Goal: Task Accomplishment & Management: Use online tool/utility

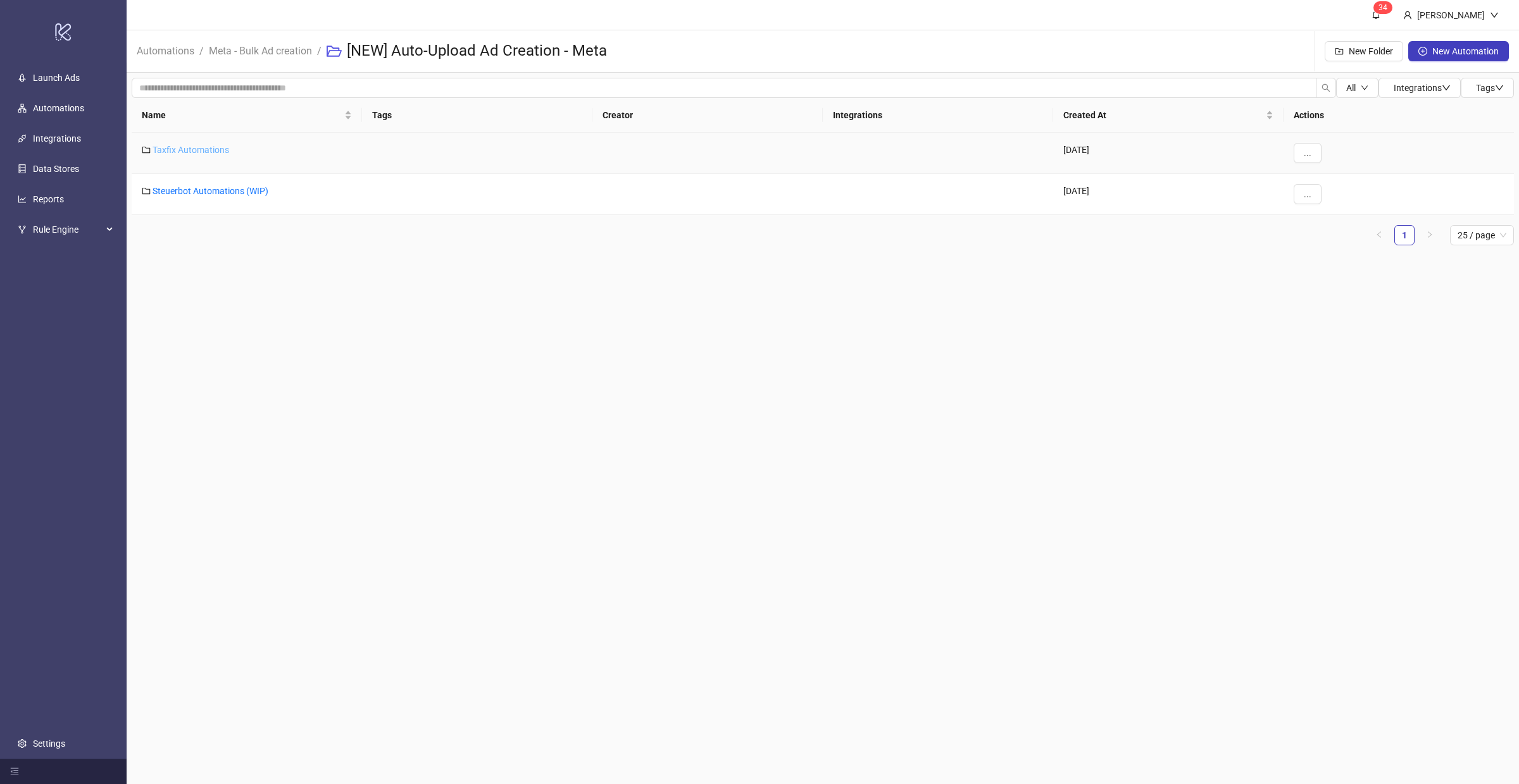
click at [217, 146] on link "Taxfix Automations" at bounding box center [190, 150] width 77 height 10
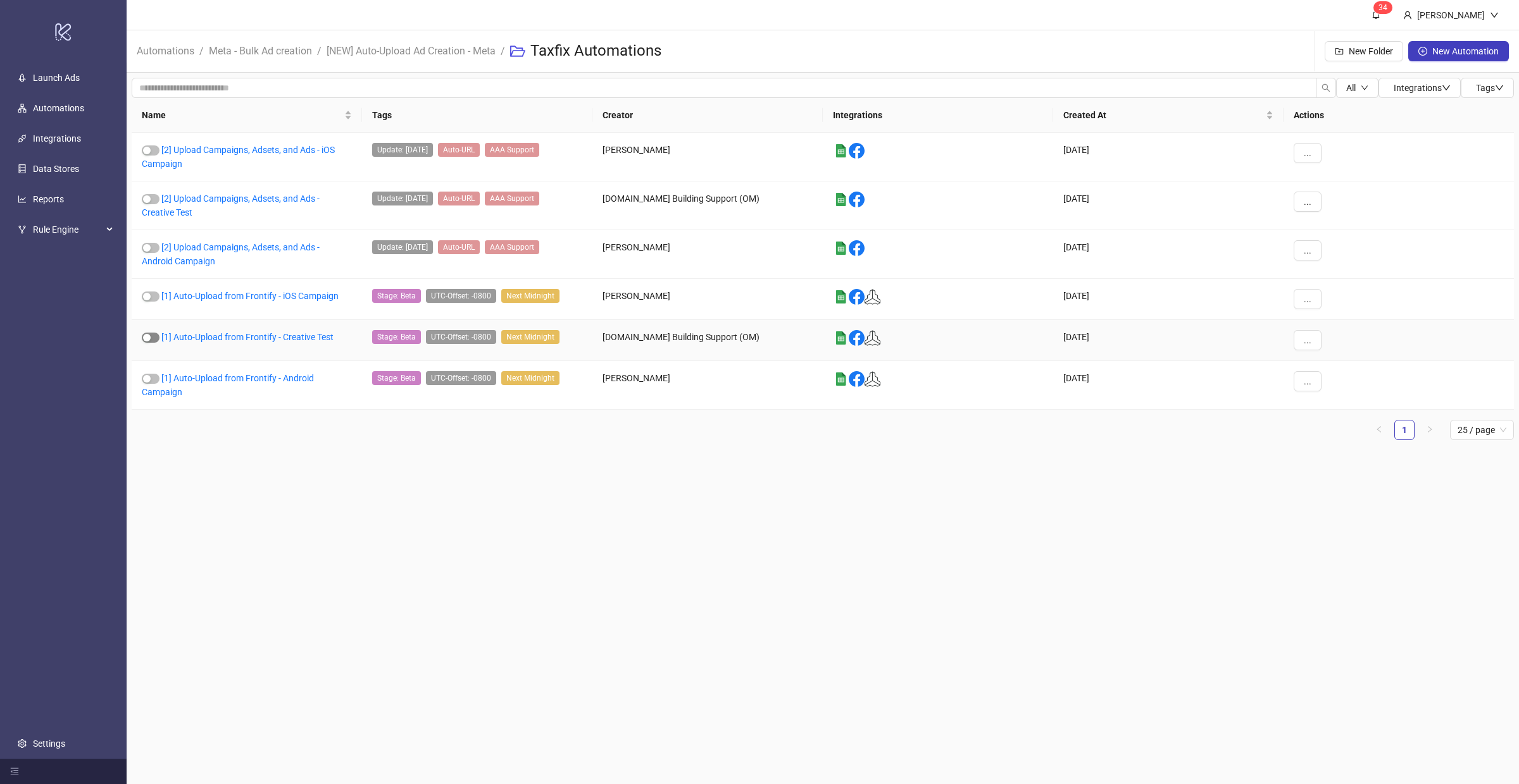
click at [155, 336] on span "button" at bounding box center [151, 337] width 18 height 10
click at [232, 335] on link "[1] Auto-Upload from Frontify - Creative Test" at bounding box center [247, 337] width 172 height 10
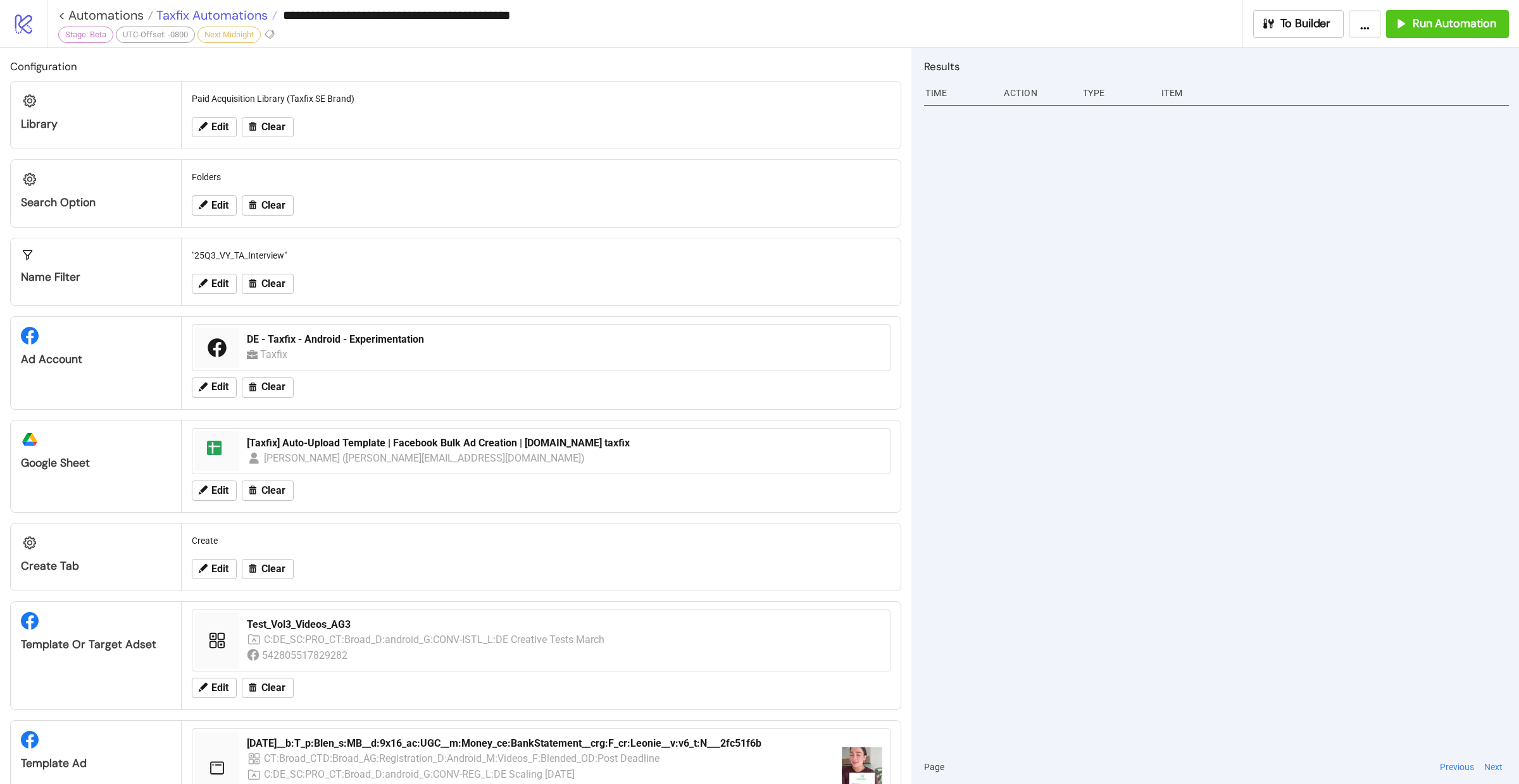
click at [224, 16] on span "Taxfix Automations" at bounding box center [210, 15] width 114 height 16
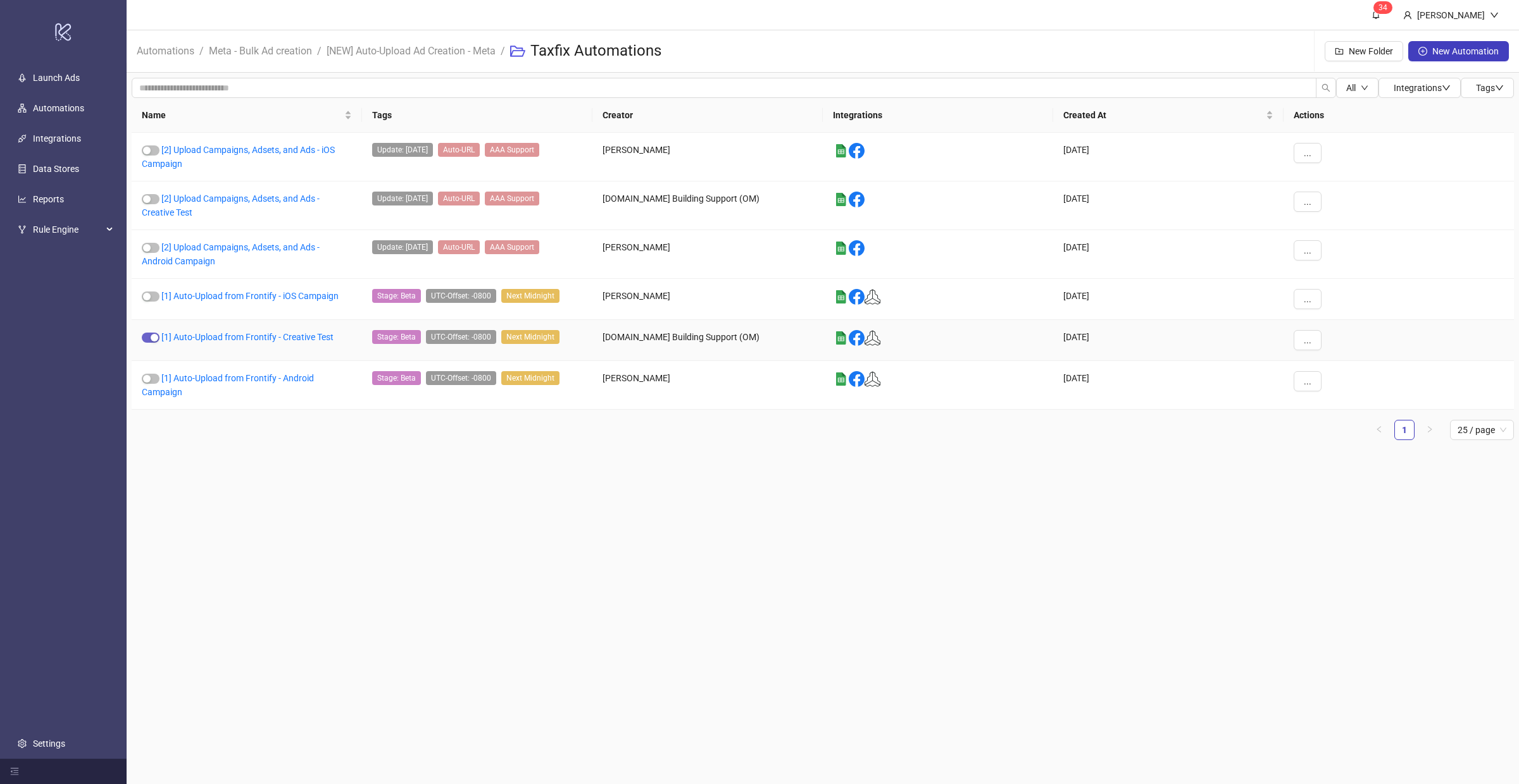
click at [152, 338] on div "button" at bounding box center [154, 337] width 7 height 7
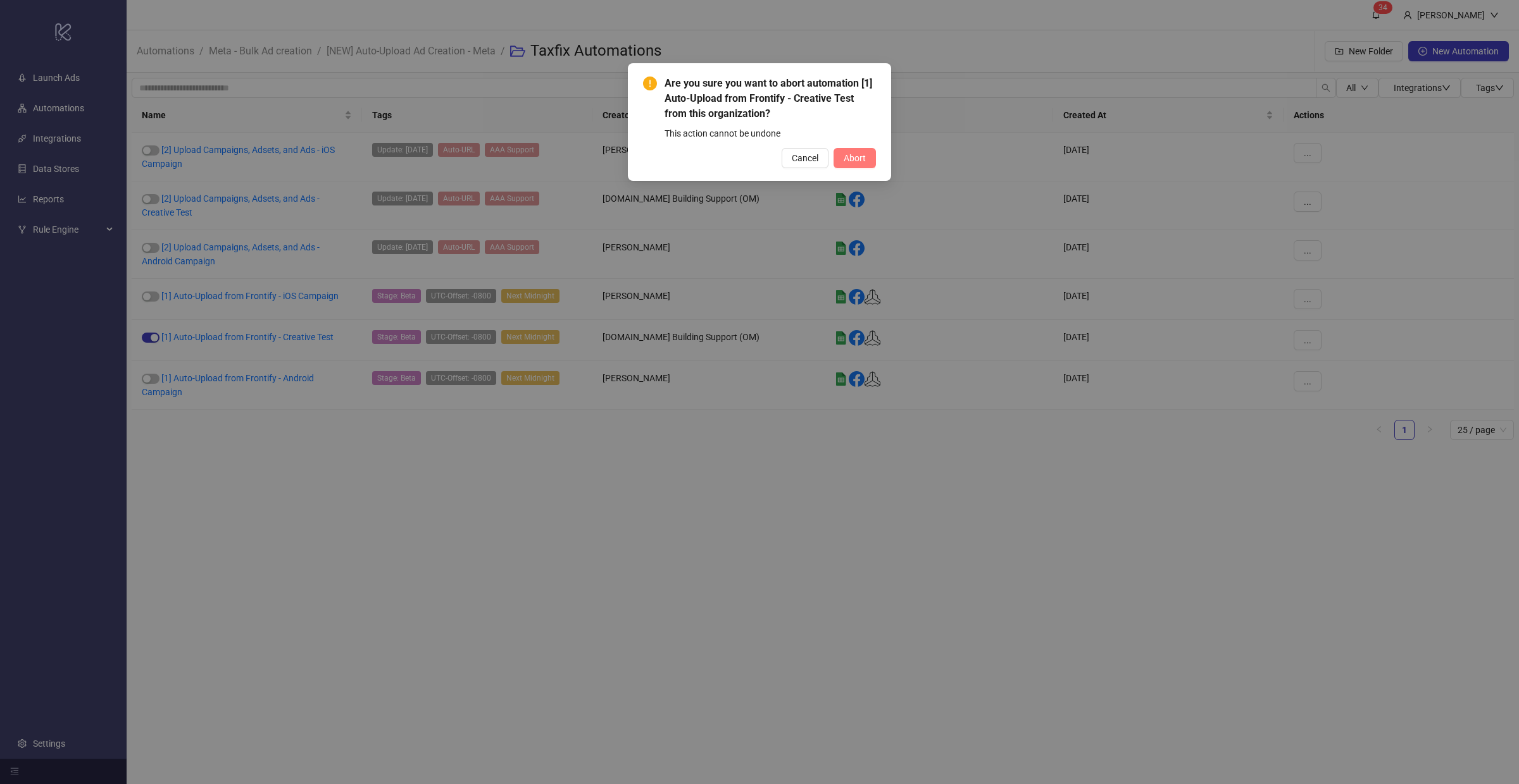
click at [854, 159] on span "Abort" at bounding box center [855, 158] width 23 height 10
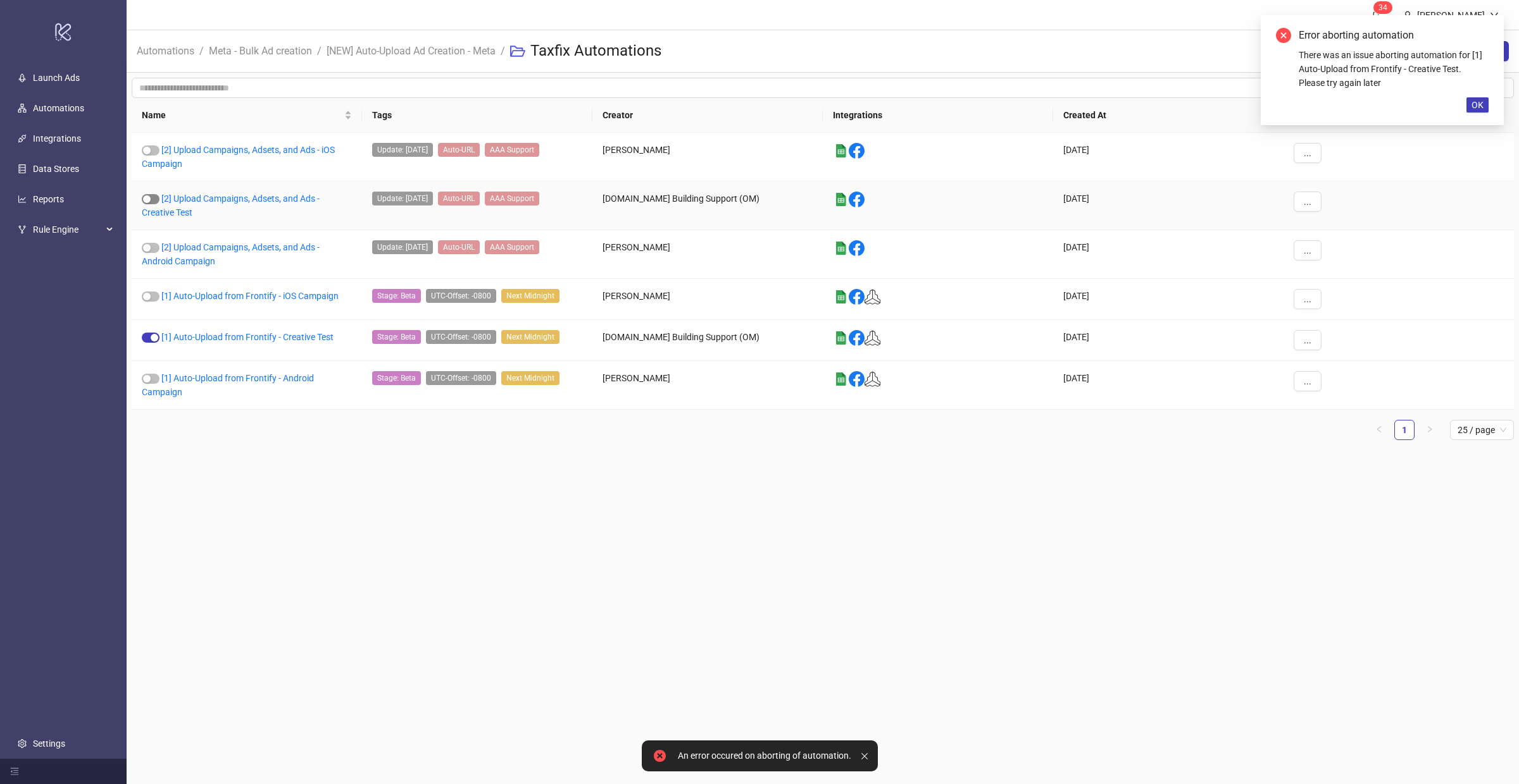
click at [149, 200] on div "button" at bounding box center [147, 199] width 7 height 7
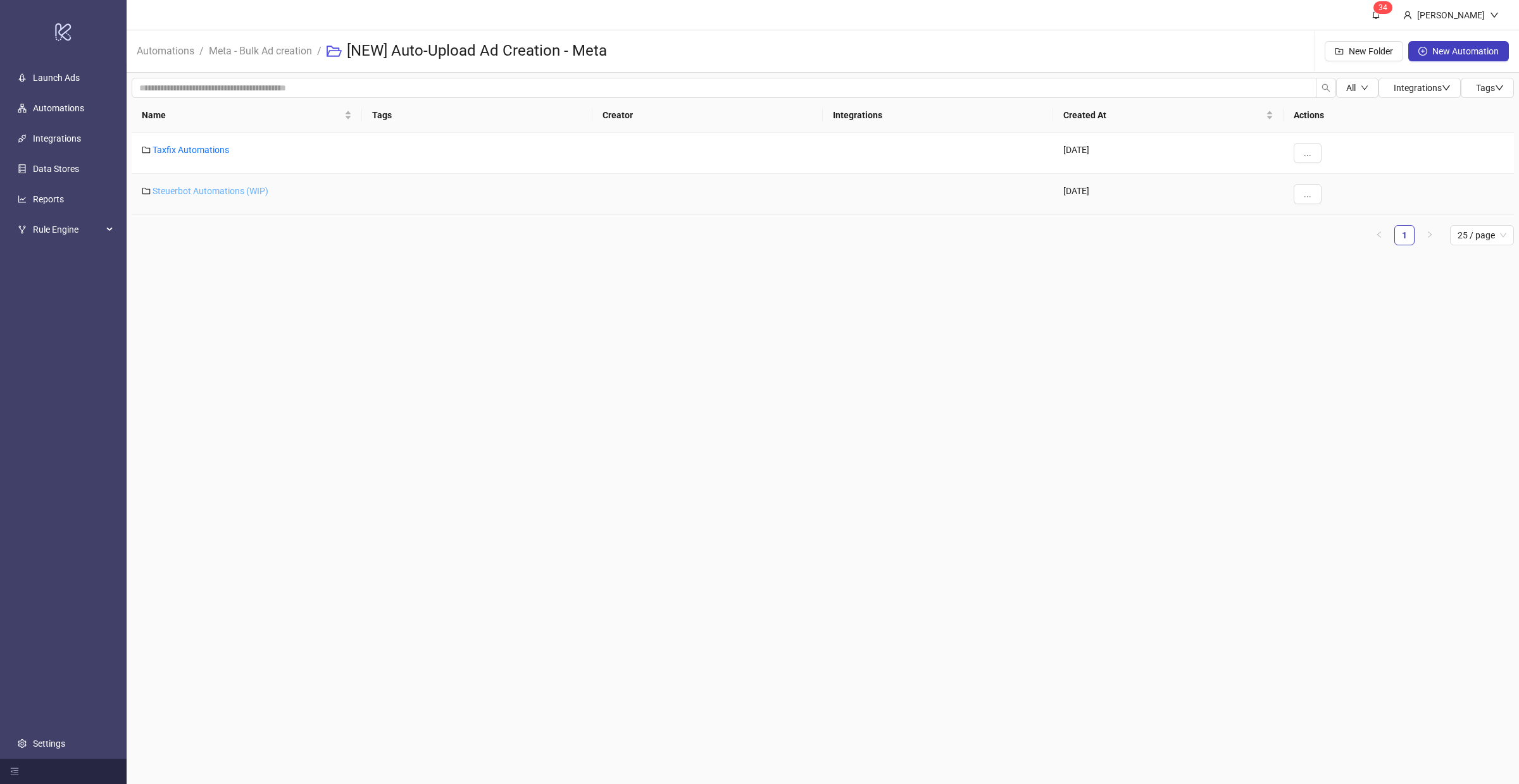
click at [214, 189] on link "Steuerbot Automations (WIP)" at bounding box center [210, 191] width 116 height 10
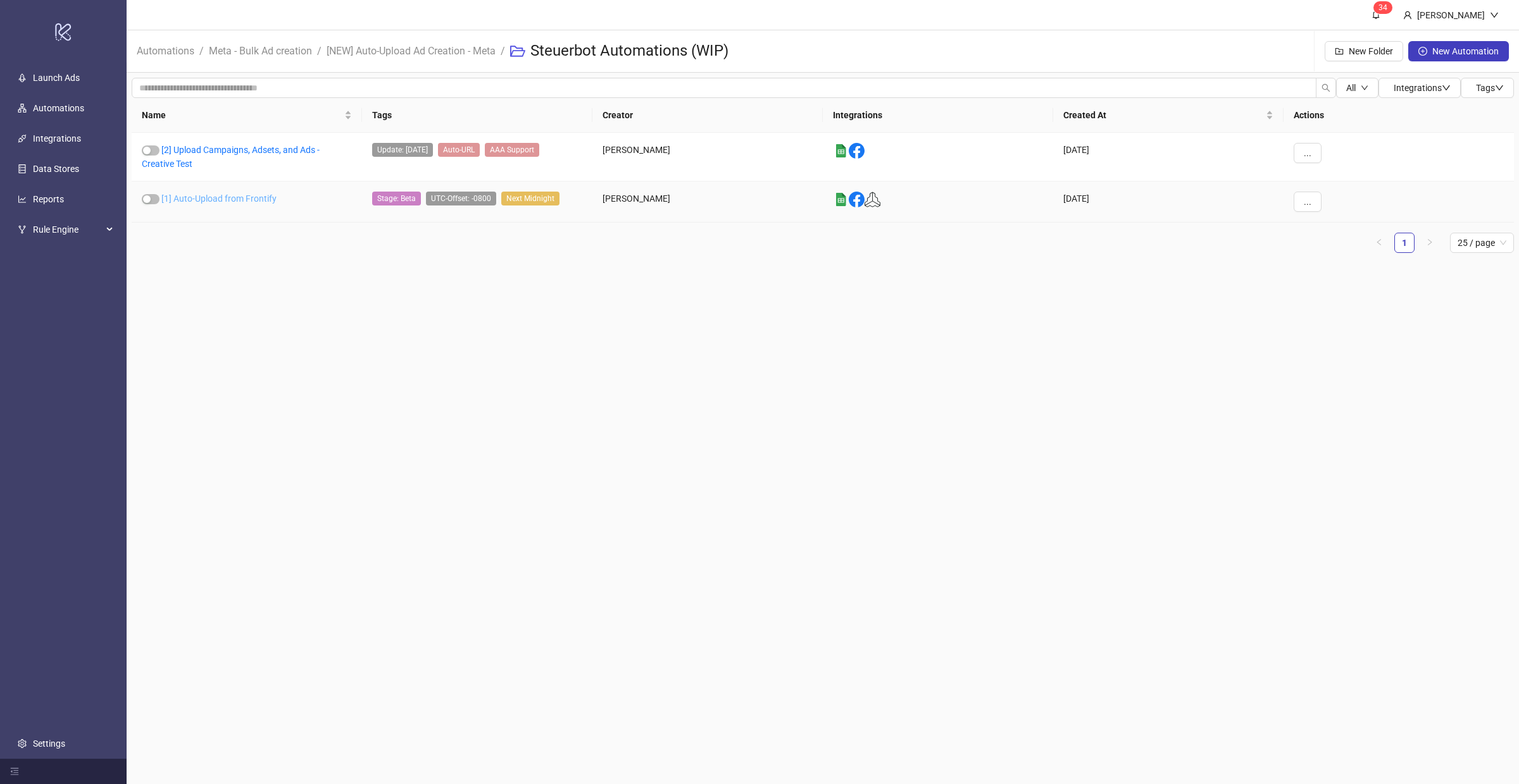
click at [216, 199] on link "[1] Auto-Upload from Frontify" at bounding box center [218, 198] width 115 height 10
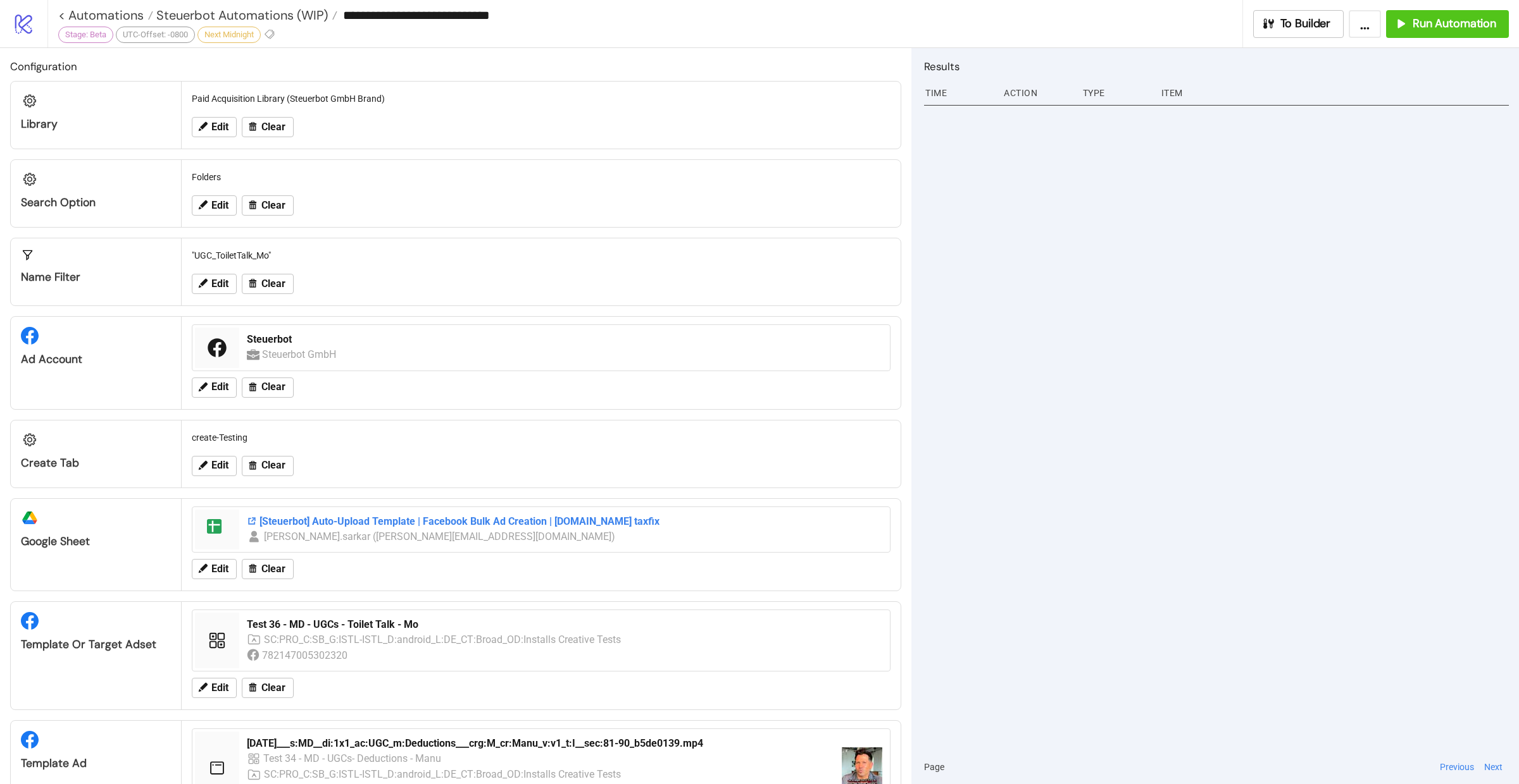
click at [305, 519] on div "[Steuerbot] Auto-Upload Template | Facebook Bulk Ad Creation | [DOMAIN_NAME] ta…" at bounding box center [564, 522] width 635 height 14
click at [213, 282] on span "Edit" at bounding box center [219, 284] width 17 height 11
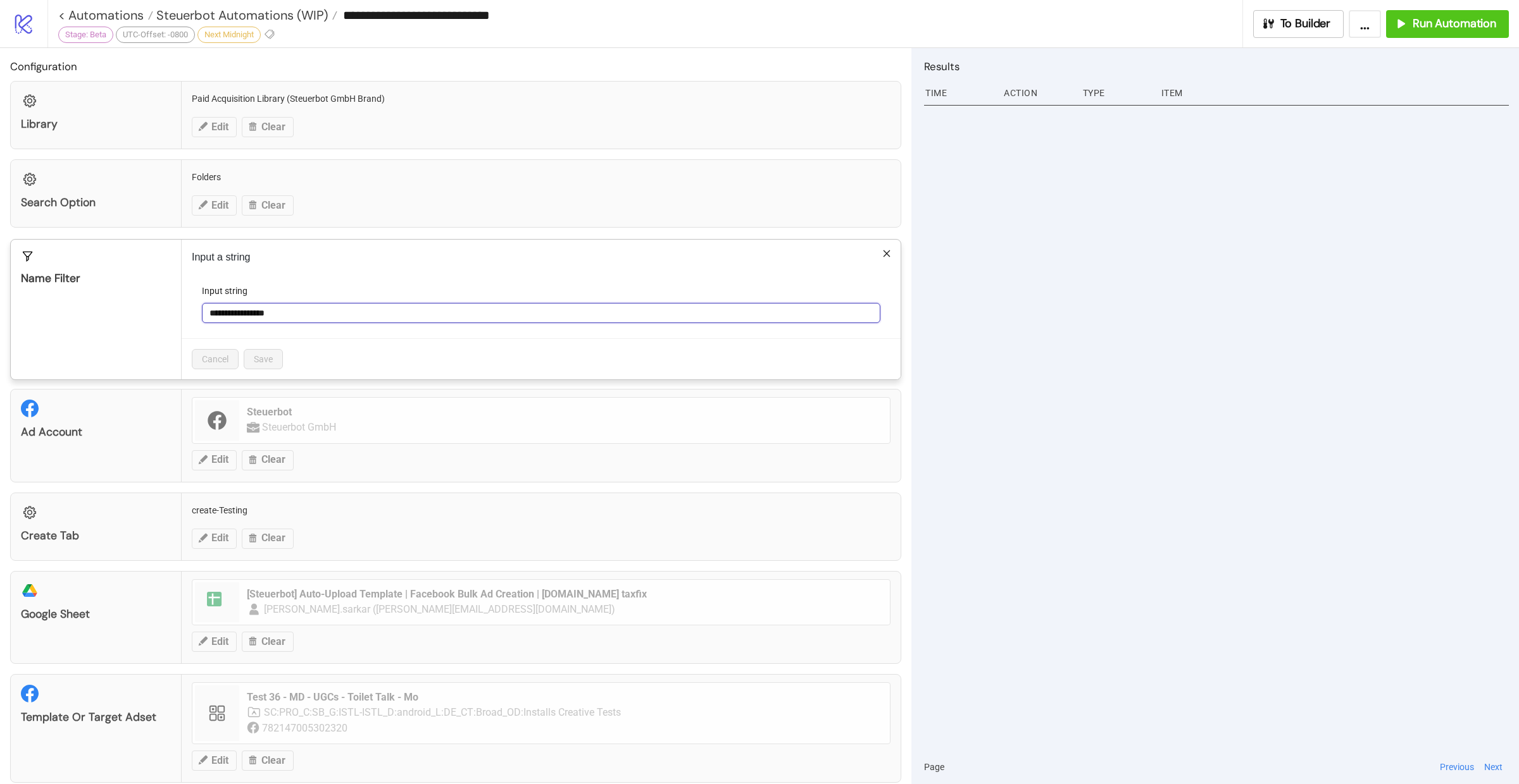
drag, startPoint x: 310, startPoint y: 313, endPoint x: 194, endPoint y: 308, distance: 116.1
click at [193, 308] on form "**********" at bounding box center [540, 312] width 698 height 55
paste input "**********"
type input "**********"
click at [267, 359] on span "Save" at bounding box center [263, 359] width 19 height 10
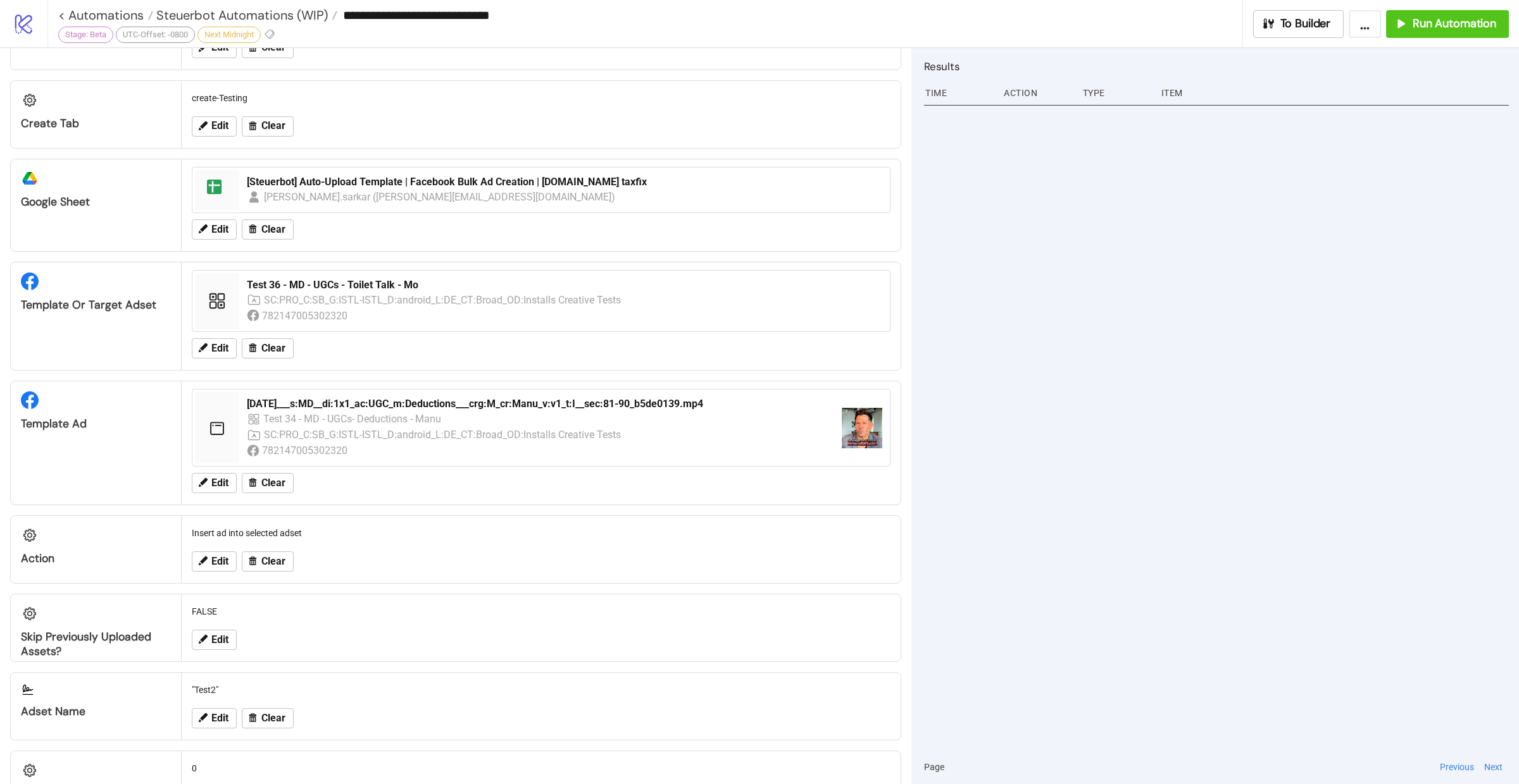
scroll to position [356, 0]
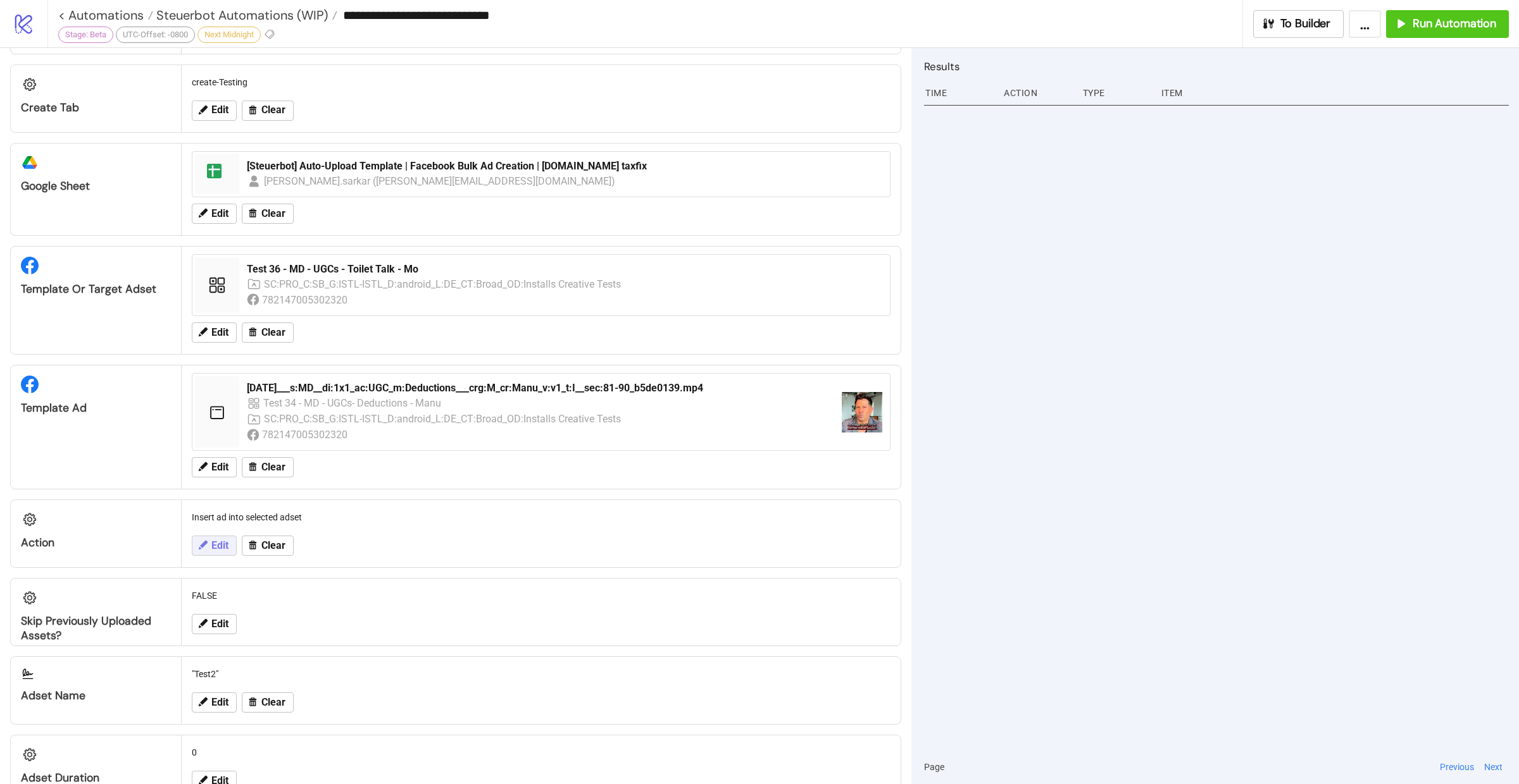
click at [221, 540] on span "Edit" at bounding box center [219, 546] width 17 height 11
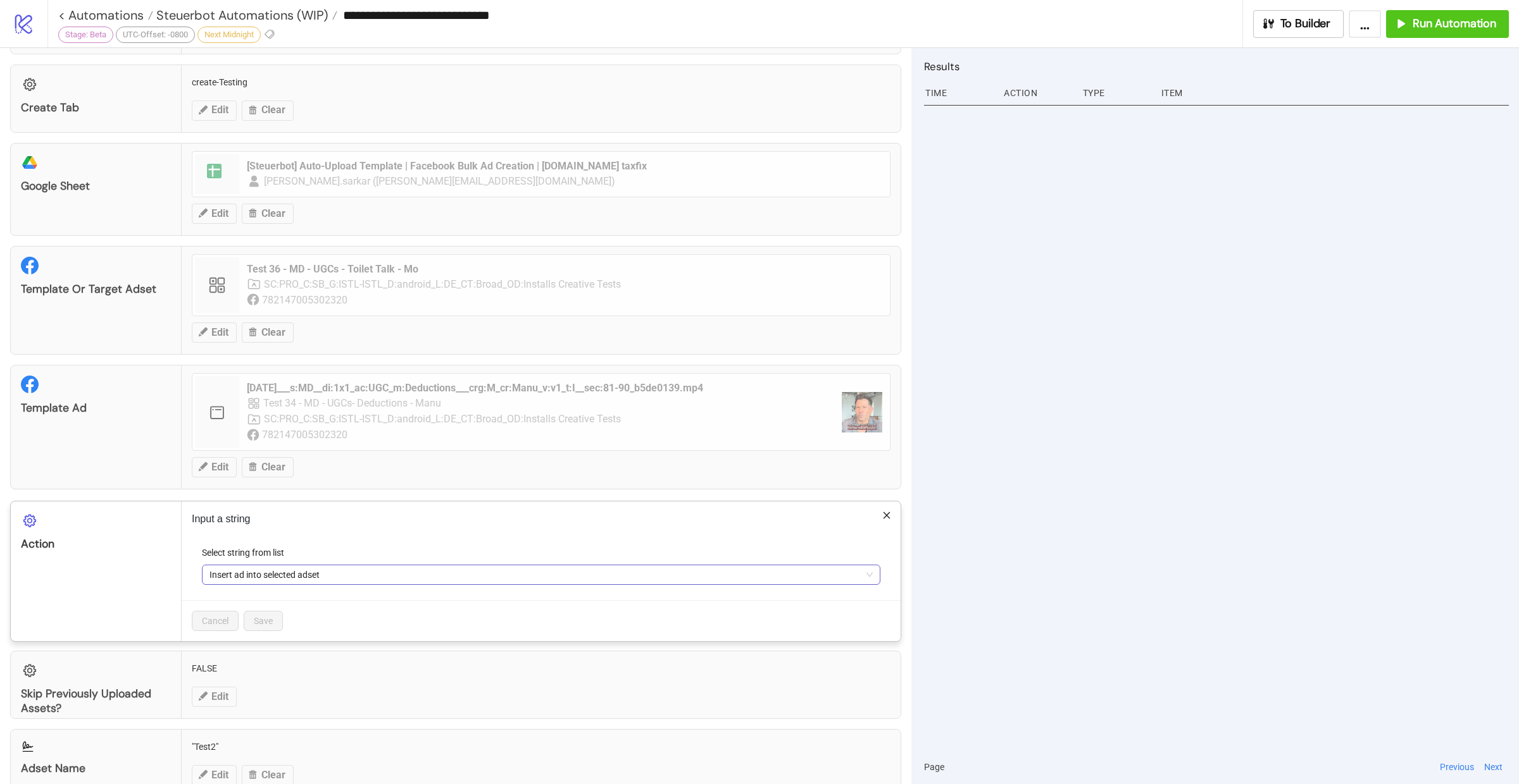
click at [259, 565] on span "Insert ad into selected adset" at bounding box center [540, 575] width 663 height 19
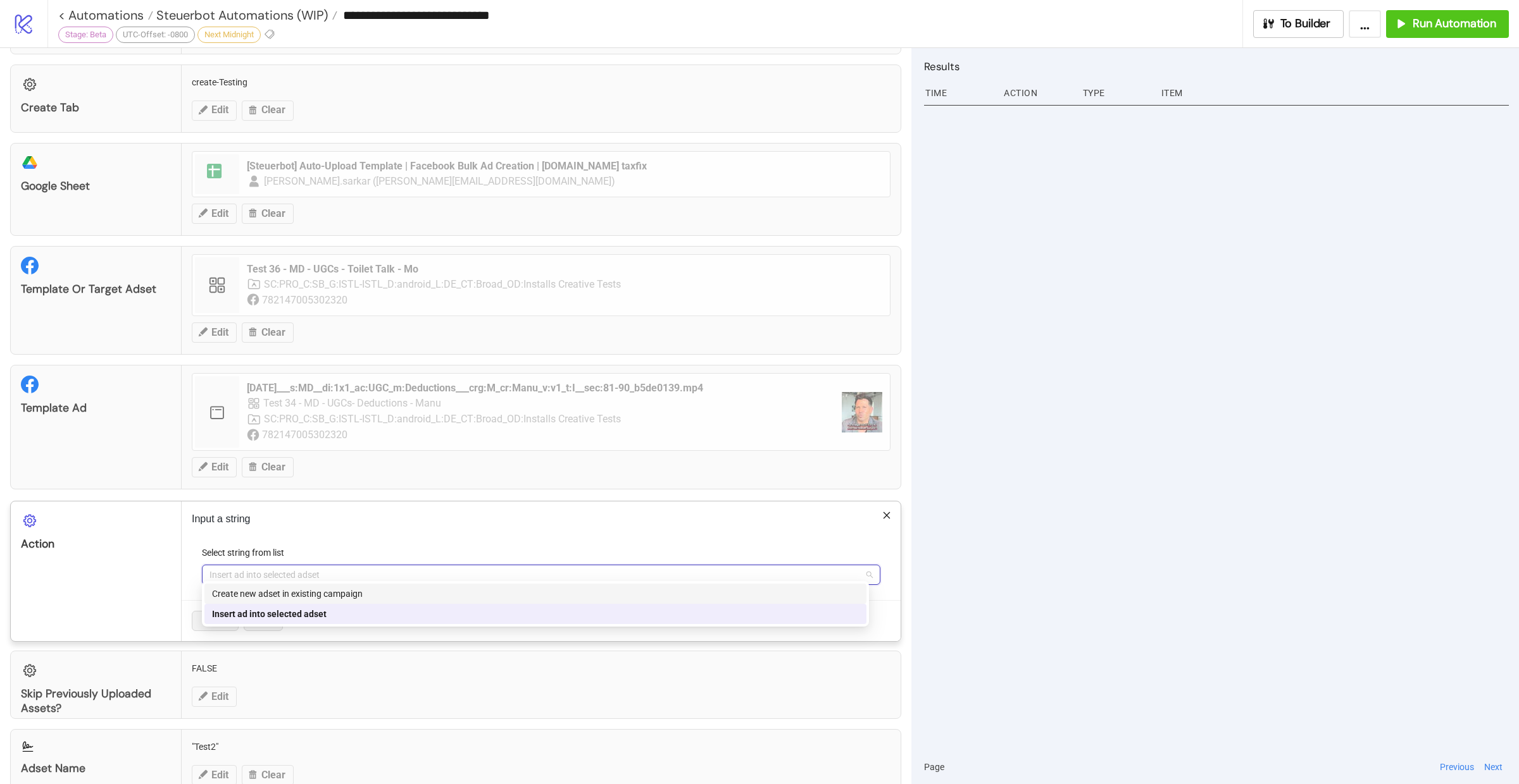
click at [290, 595] on div "Create new adset in existing campaign" at bounding box center [535, 593] width 647 height 14
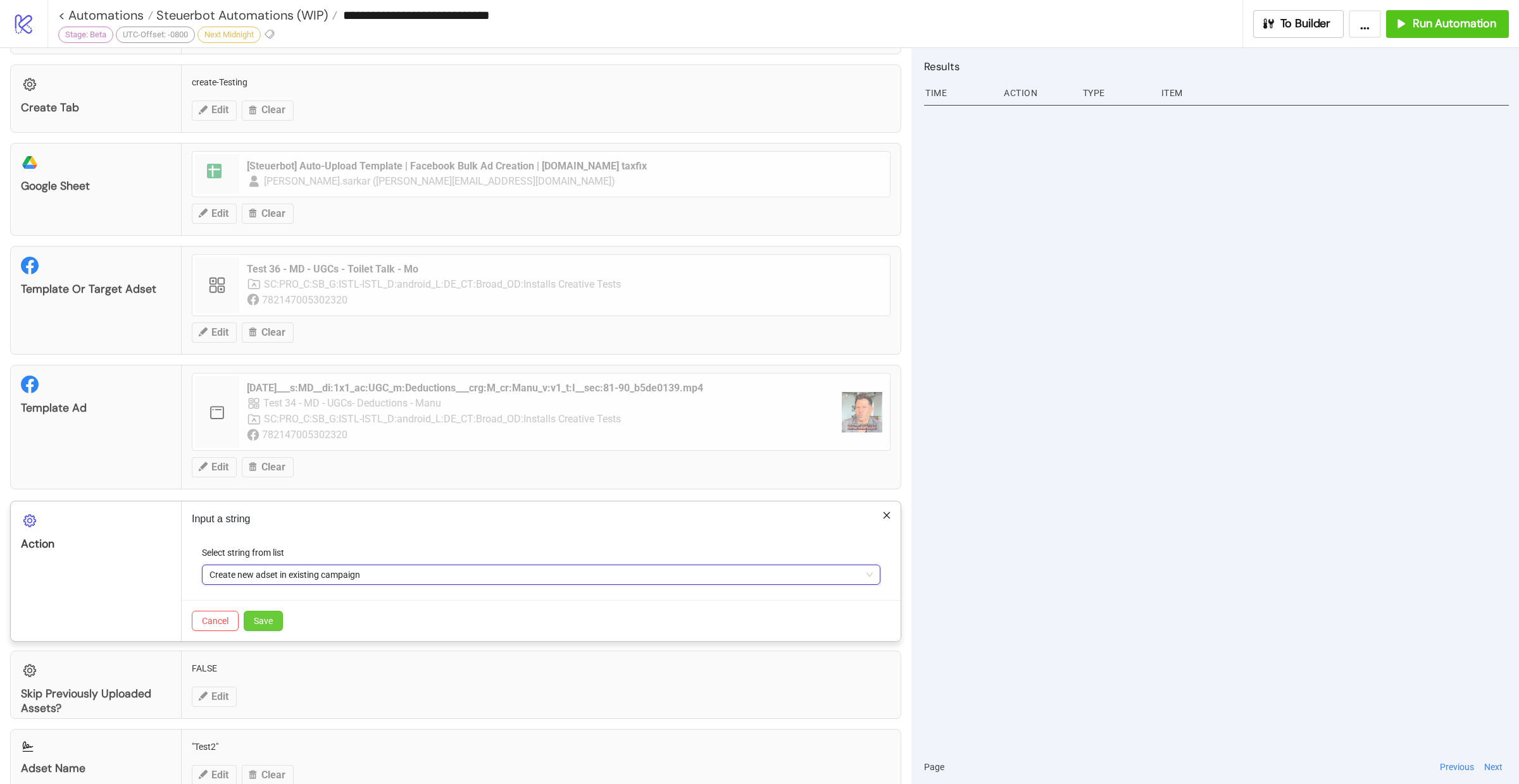
click at [262, 616] on span "Save" at bounding box center [263, 621] width 19 height 10
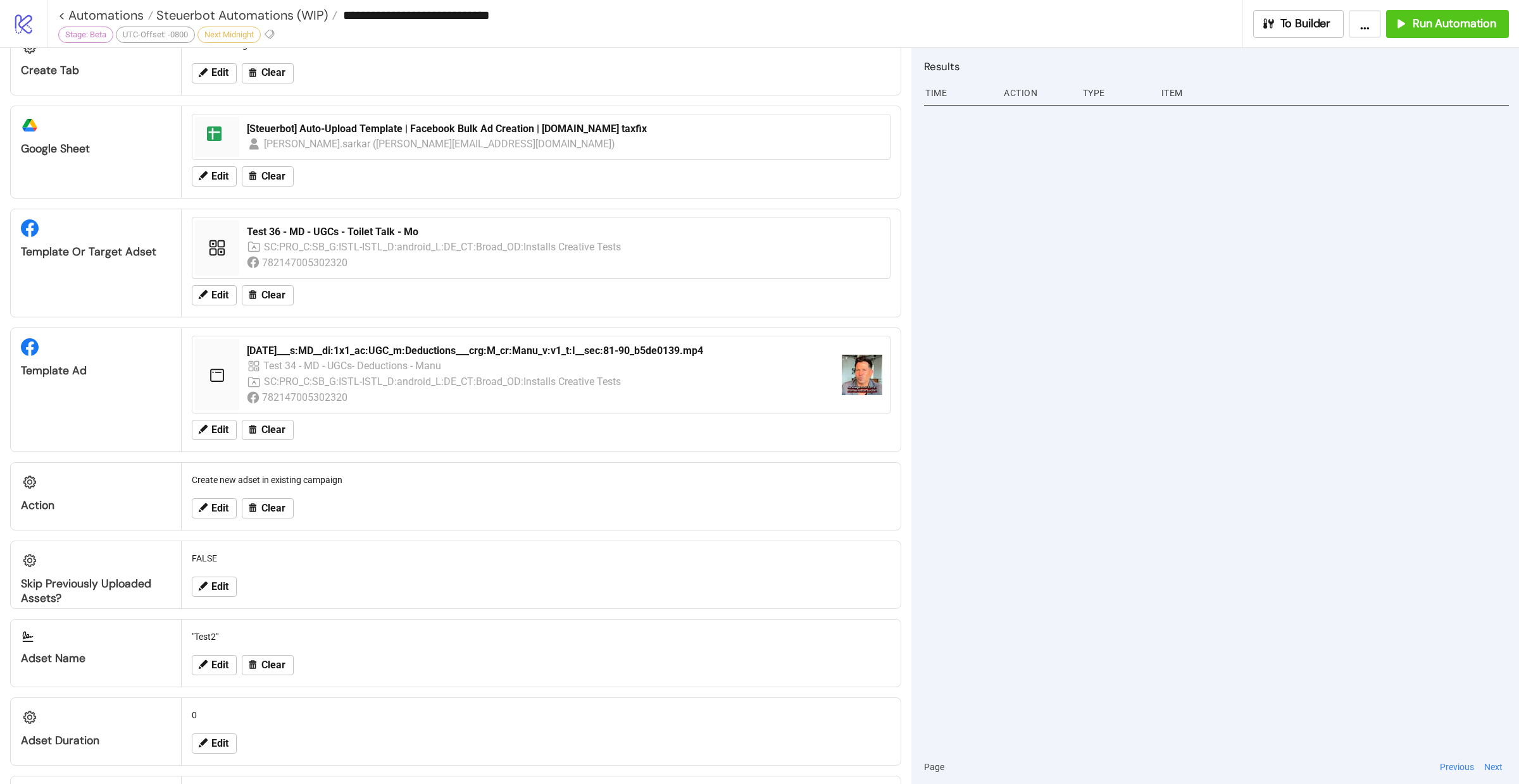
scroll to position [397, 0]
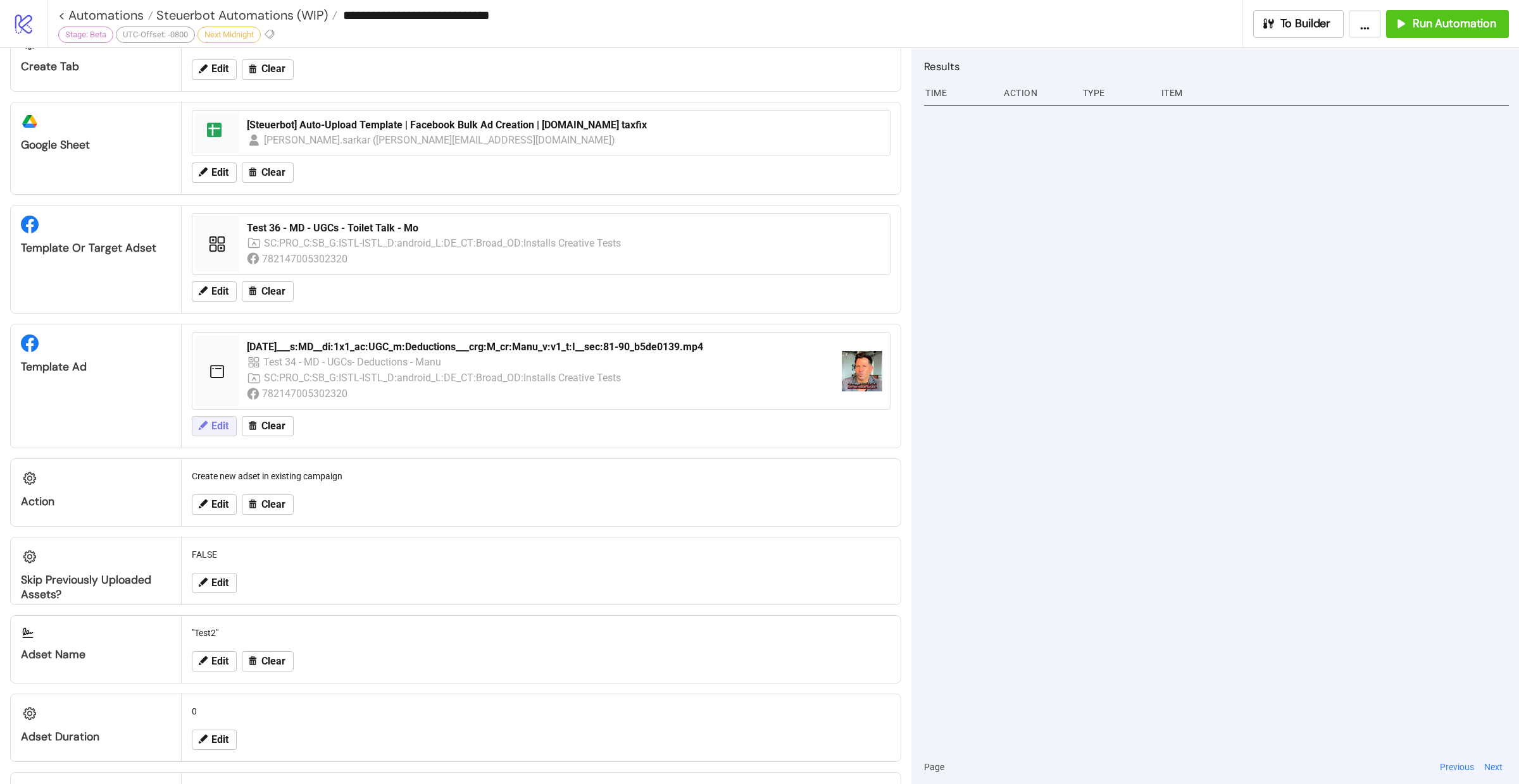
click at [221, 421] on span "Edit" at bounding box center [219, 427] width 17 height 11
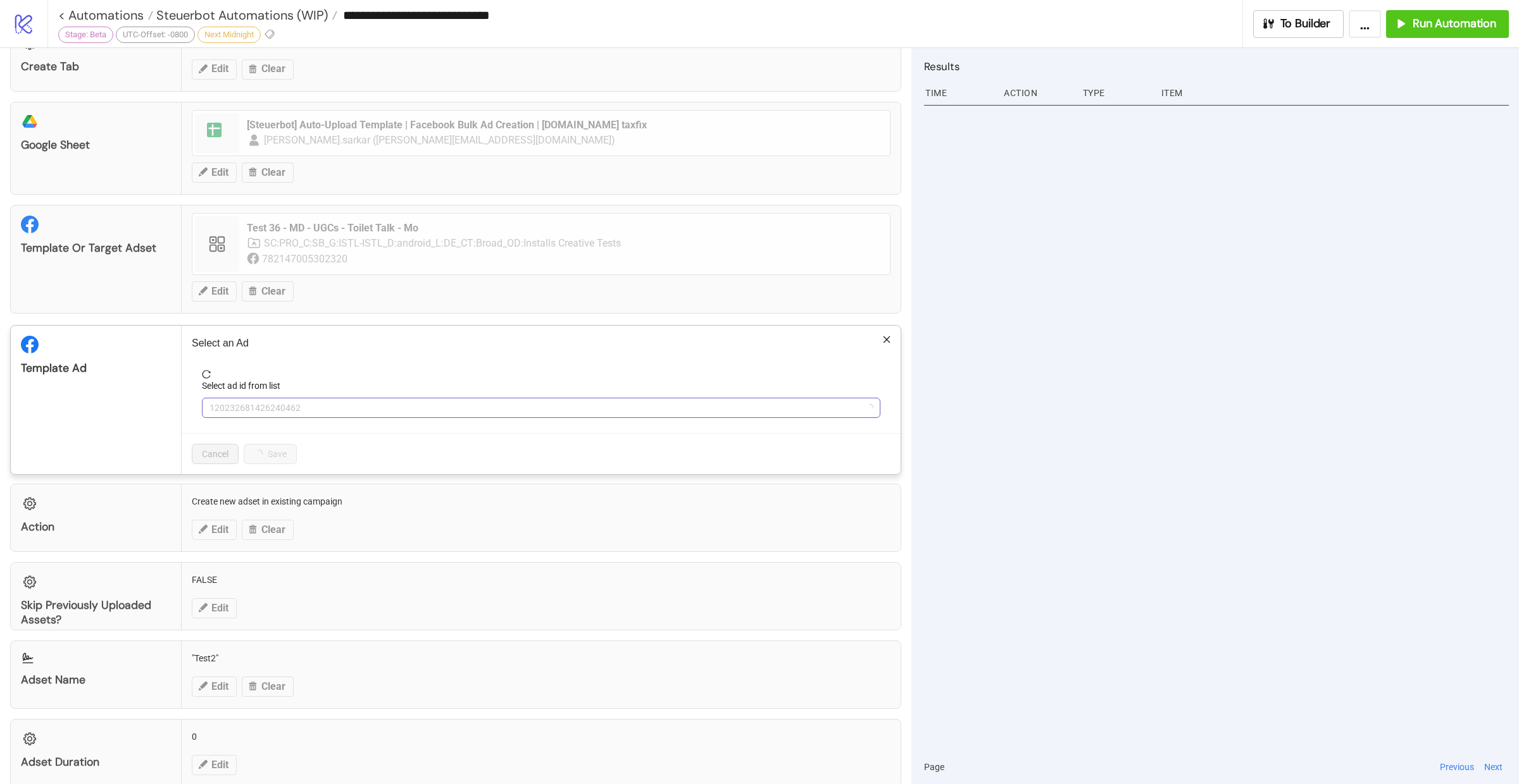
click at [318, 402] on span "120232681426240462" at bounding box center [540, 408] width 663 height 19
click at [459, 400] on span "25-08-07___s:MD__di:1x1_ac:UGC_m:Deductions___crg:M_cr:Manu_v:v1_t:I__sec:81-90…" at bounding box center [540, 408] width 663 height 19
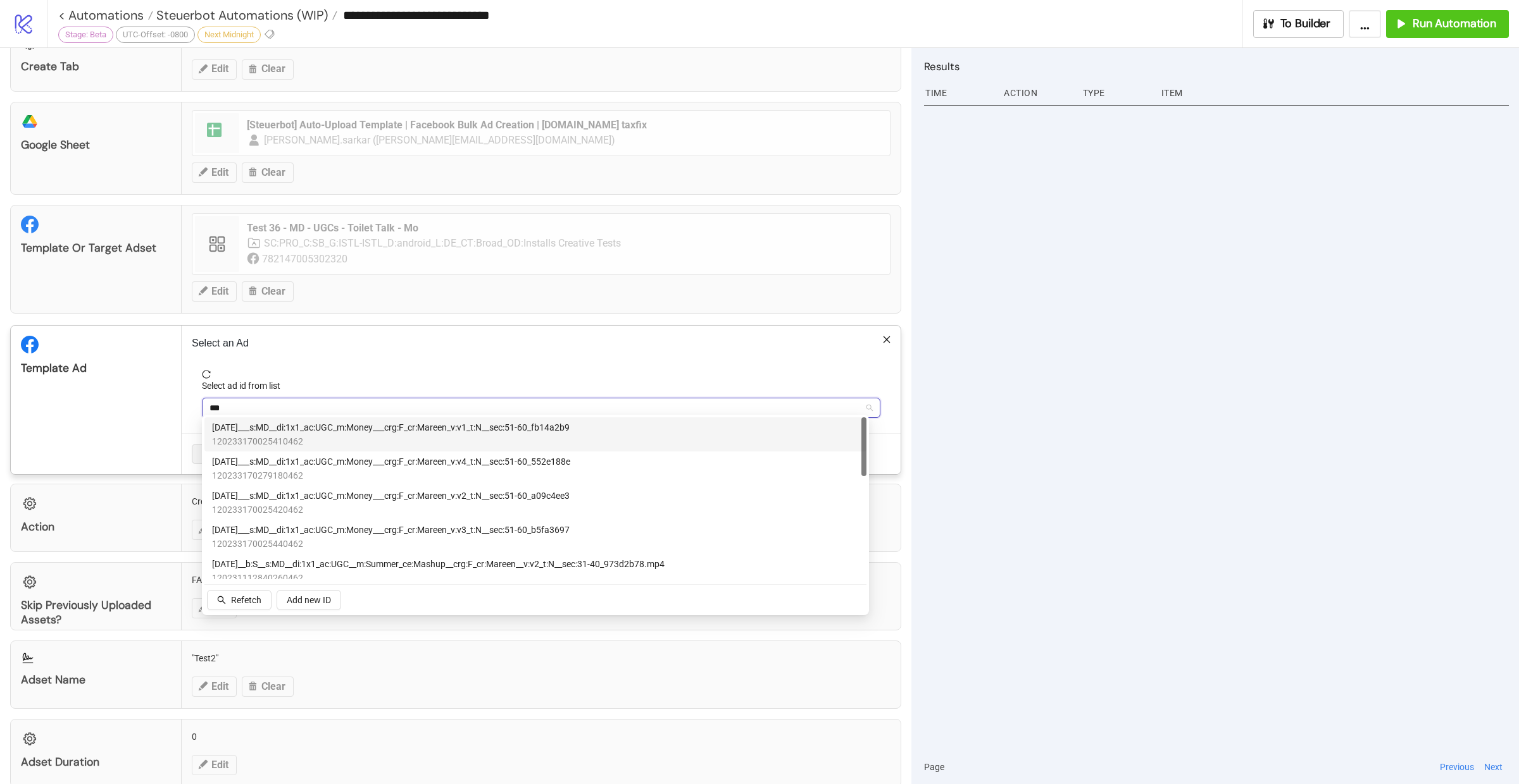
type input "****"
click at [541, 435] on span "120233170025410462" at bounding box center [391, 441] width 358 height 14
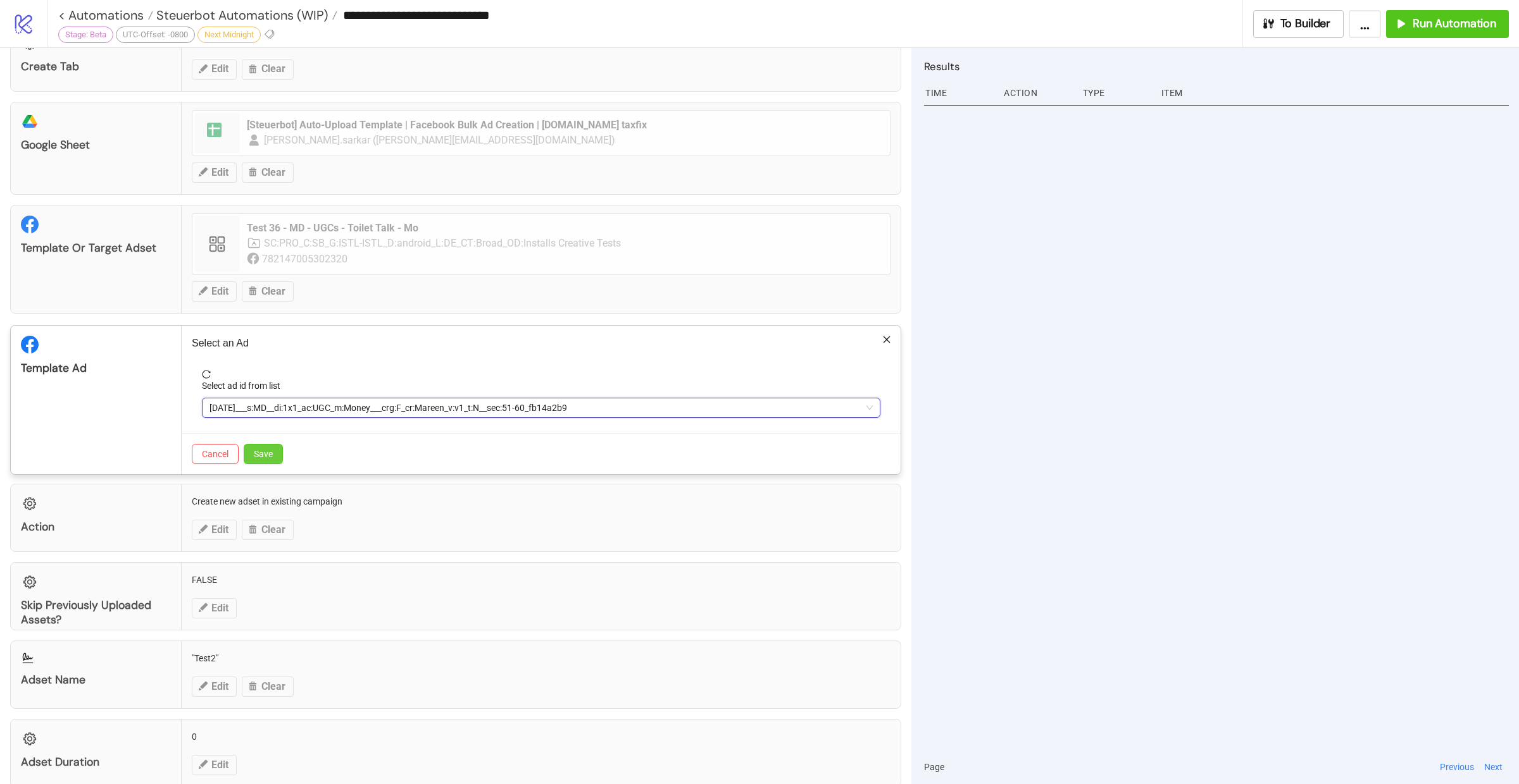
click at [273, 448] on button "Save" at bounding box center [263, 454] width 39 height 20
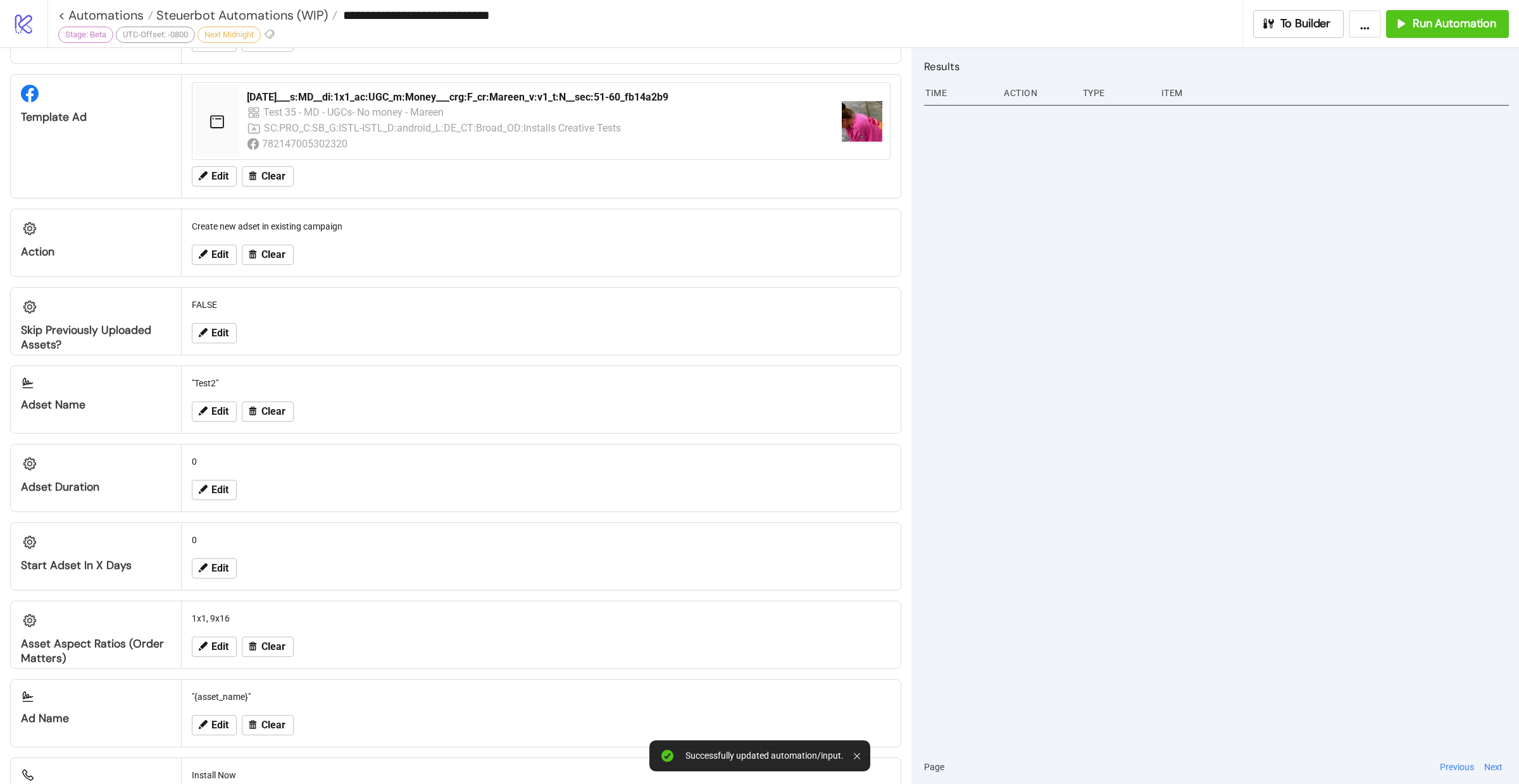
scroll to position [671, 0]
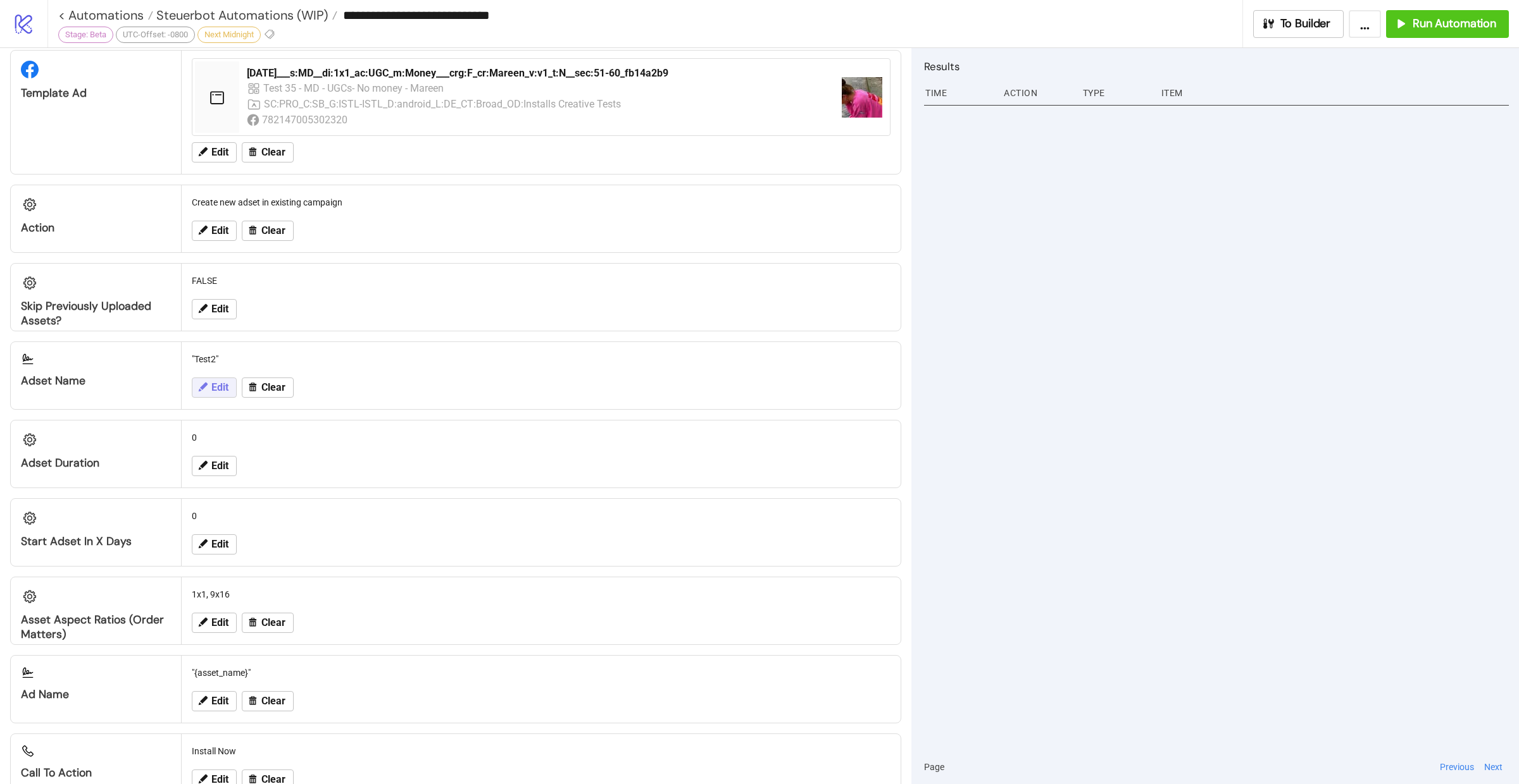
click at [220, 382] on span "Edit" at bounding box center [219, 388] width 17 height 11
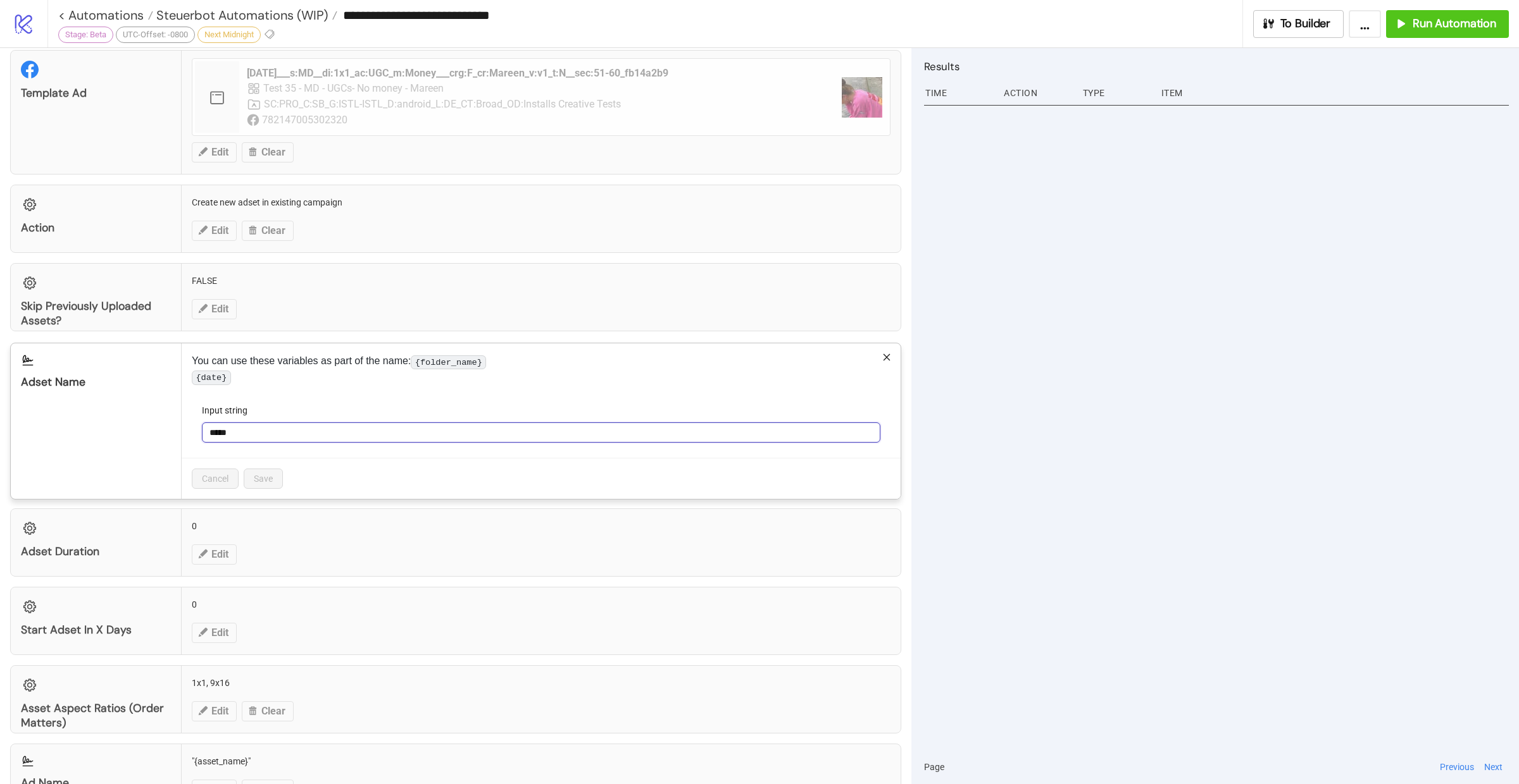
click at [250, 436] on input "*****" at bounding box center [541, 432] width 678 height 20
type input "**********"
click at [259, 484] on span "Save" at bounding box center [263, 479] width 19 height 10
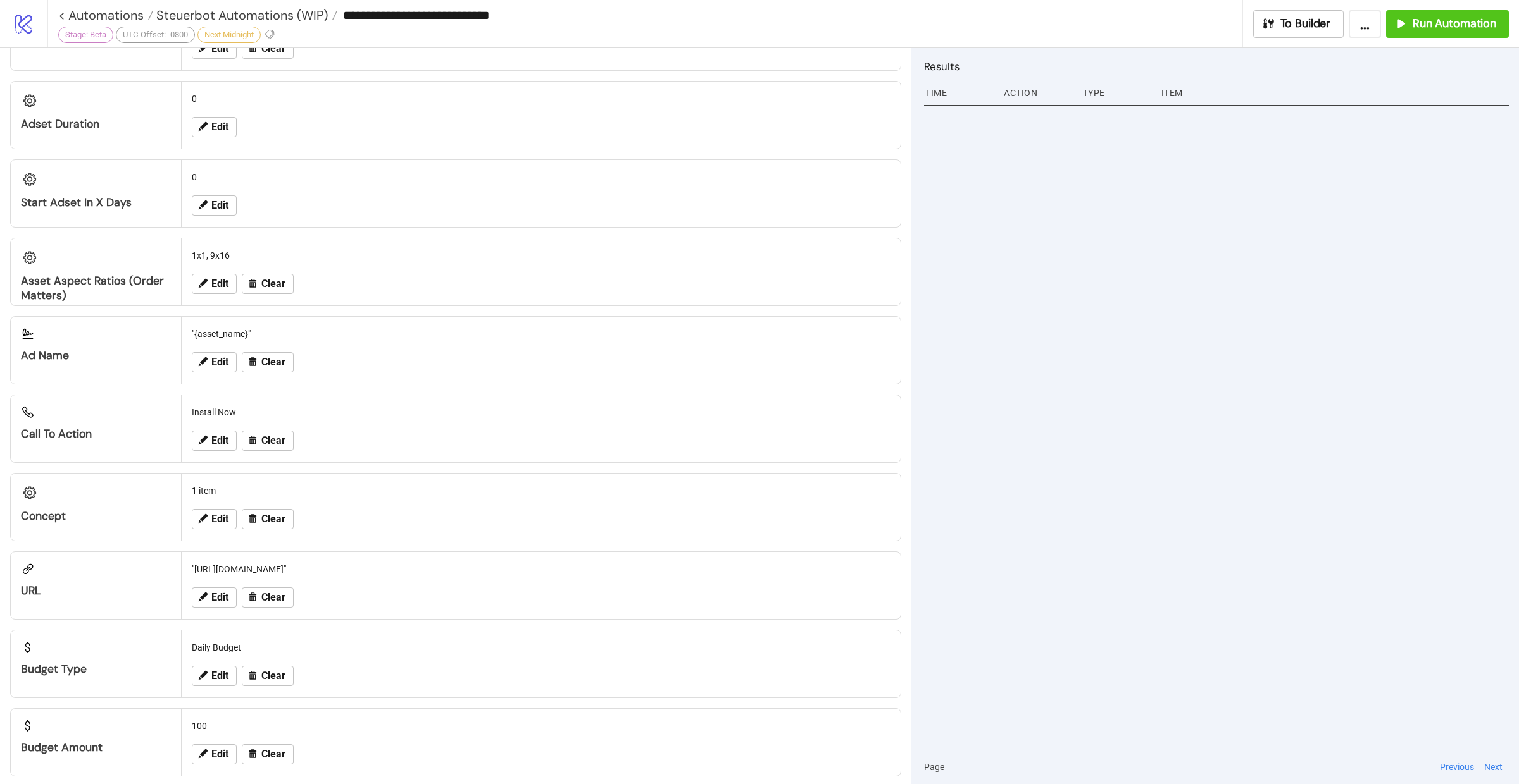
scroll to position [1010, 0]
click at [1471, 16] on span "Run Automation" at bounding box center [1455, 23] width 84 height 14
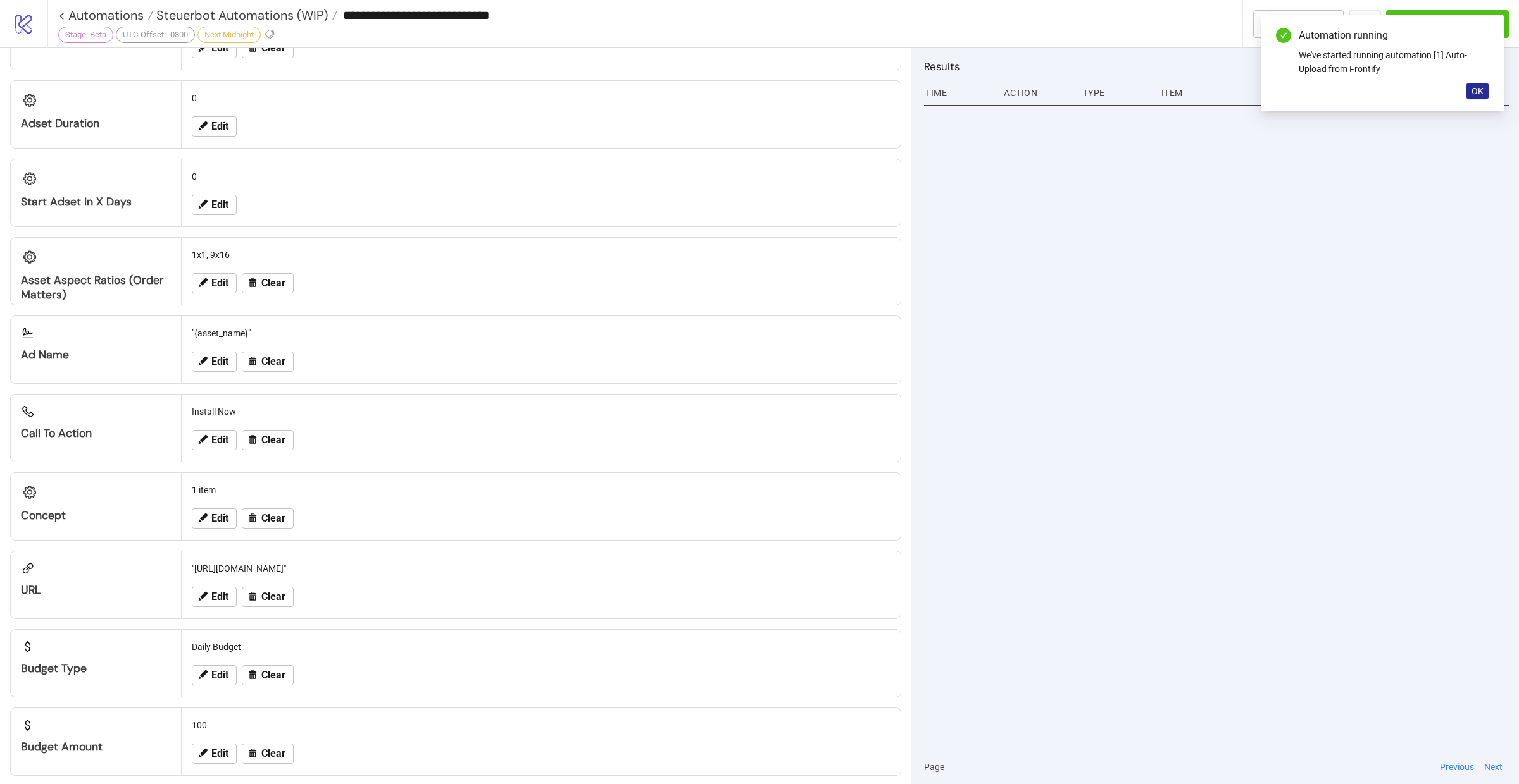
click at [1477, 89] on span "OK" at bounding box center [1477, 91] width 12 height 10
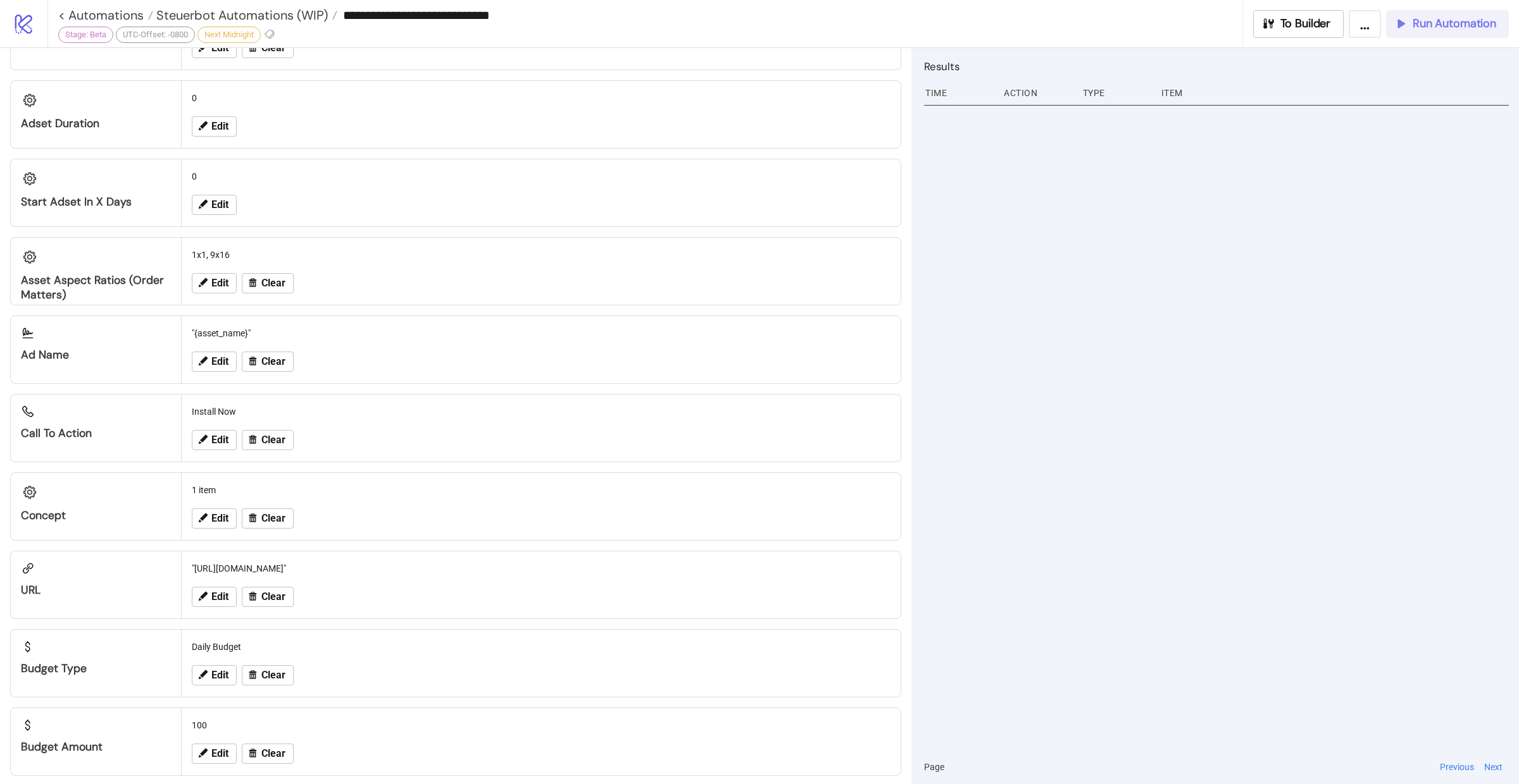
click at [1455, 29] on span "Run Automation" at bounding box center [1455, 23] width 84 height 14
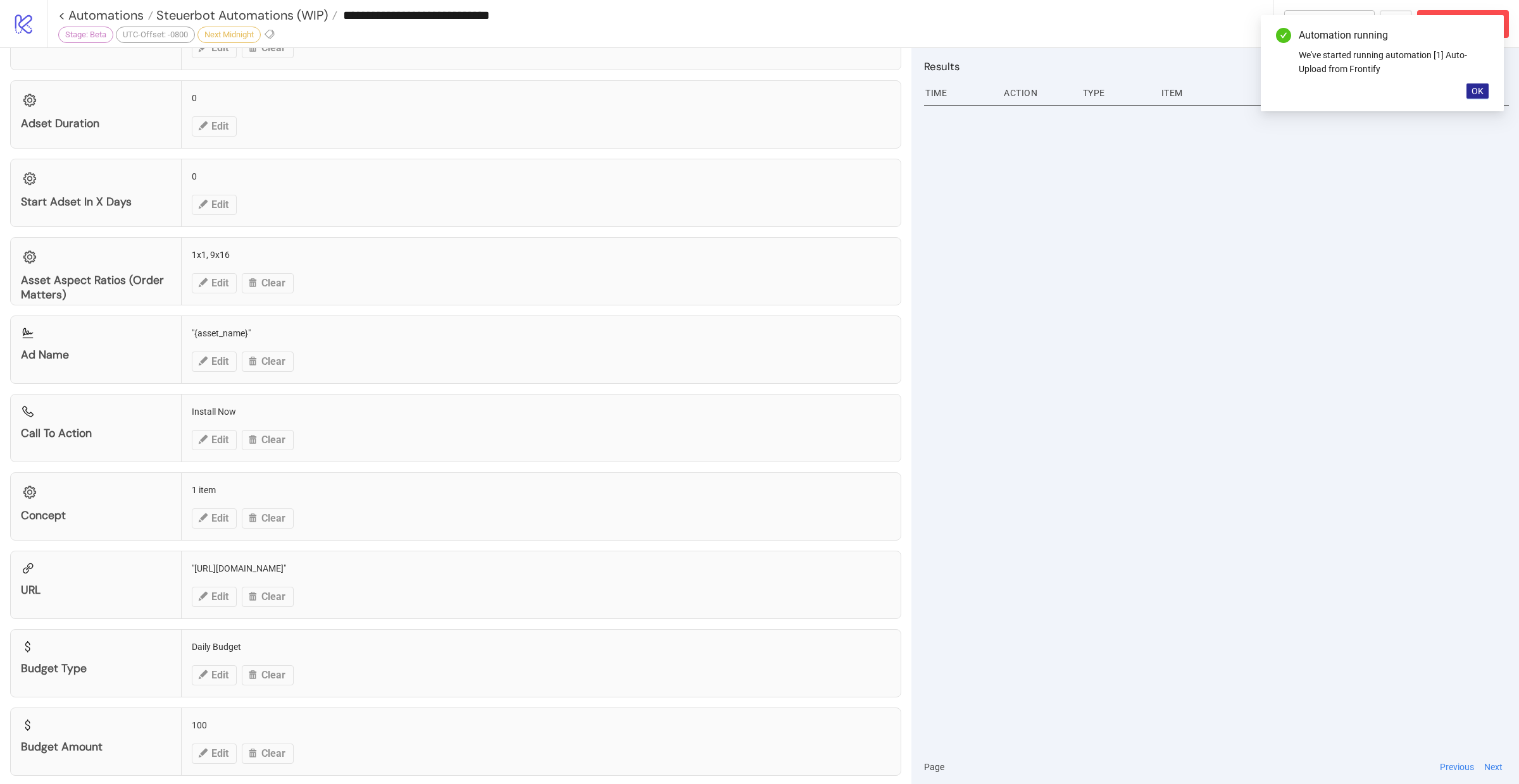
click at [1470, 91] on button "OK" at bounding box center [1478, 91] width 23 height 15
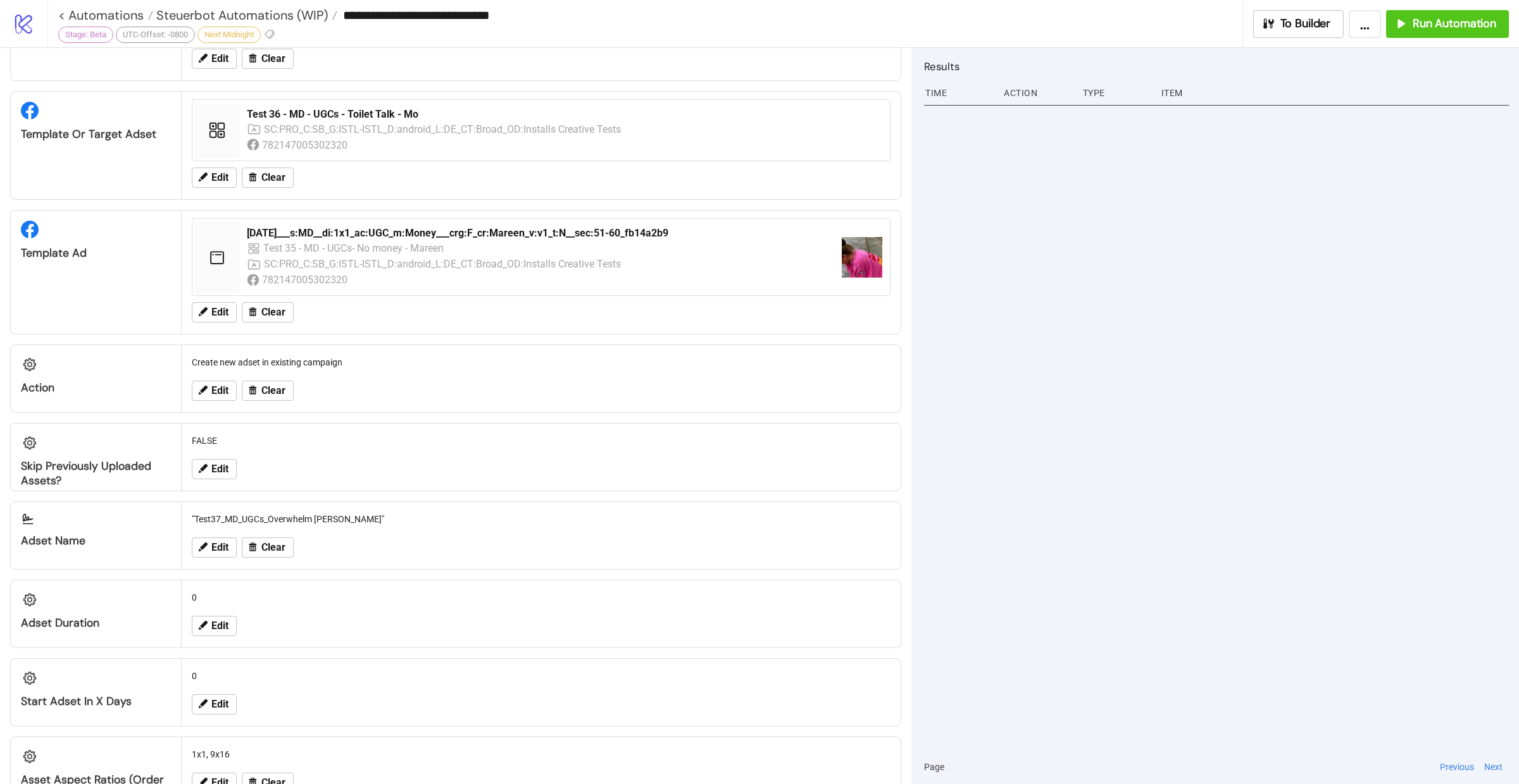
scroll to position [0, 0]
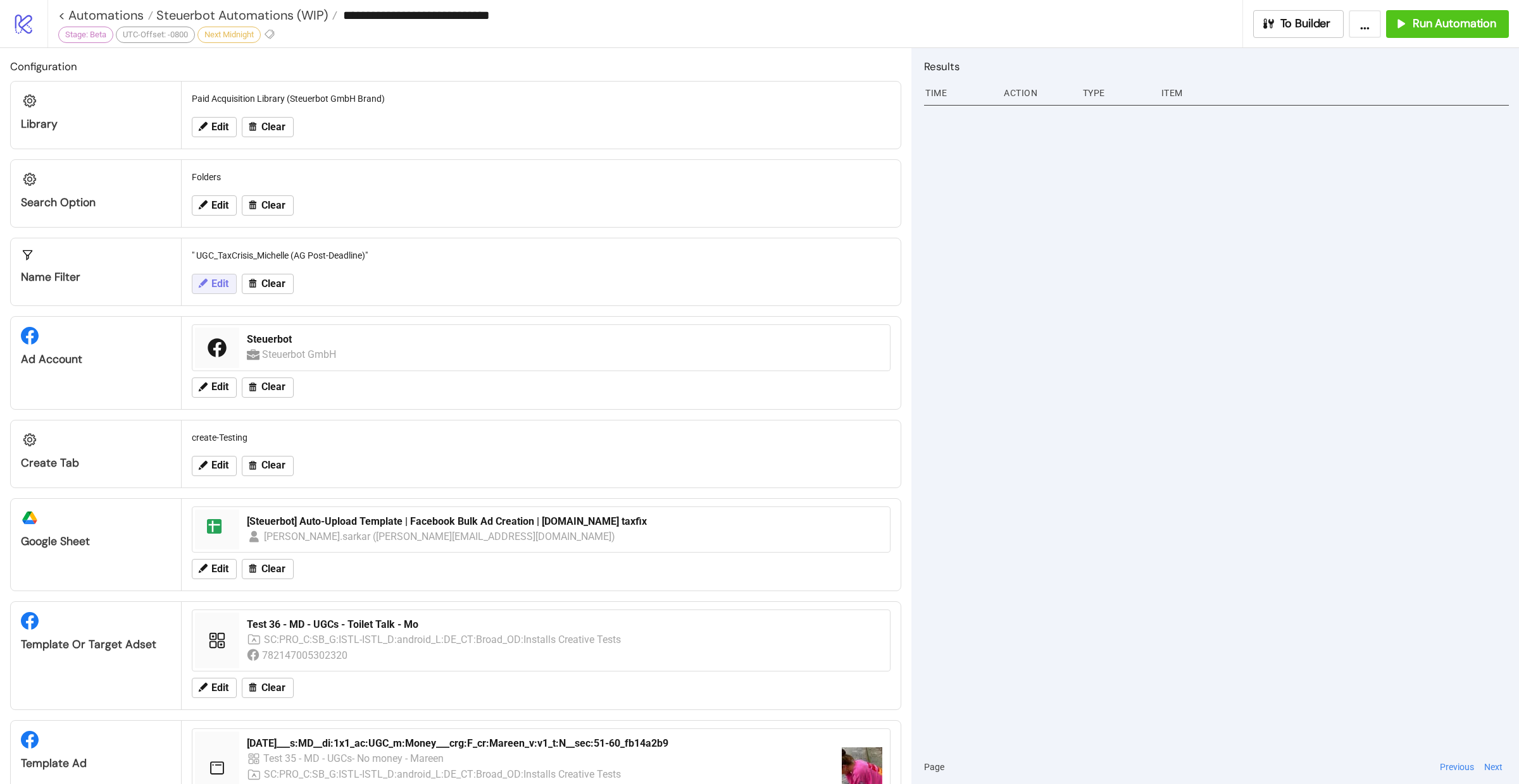
click at [218, 289] on button "Edit" at bounding box center [214, 283] width 45 height 20
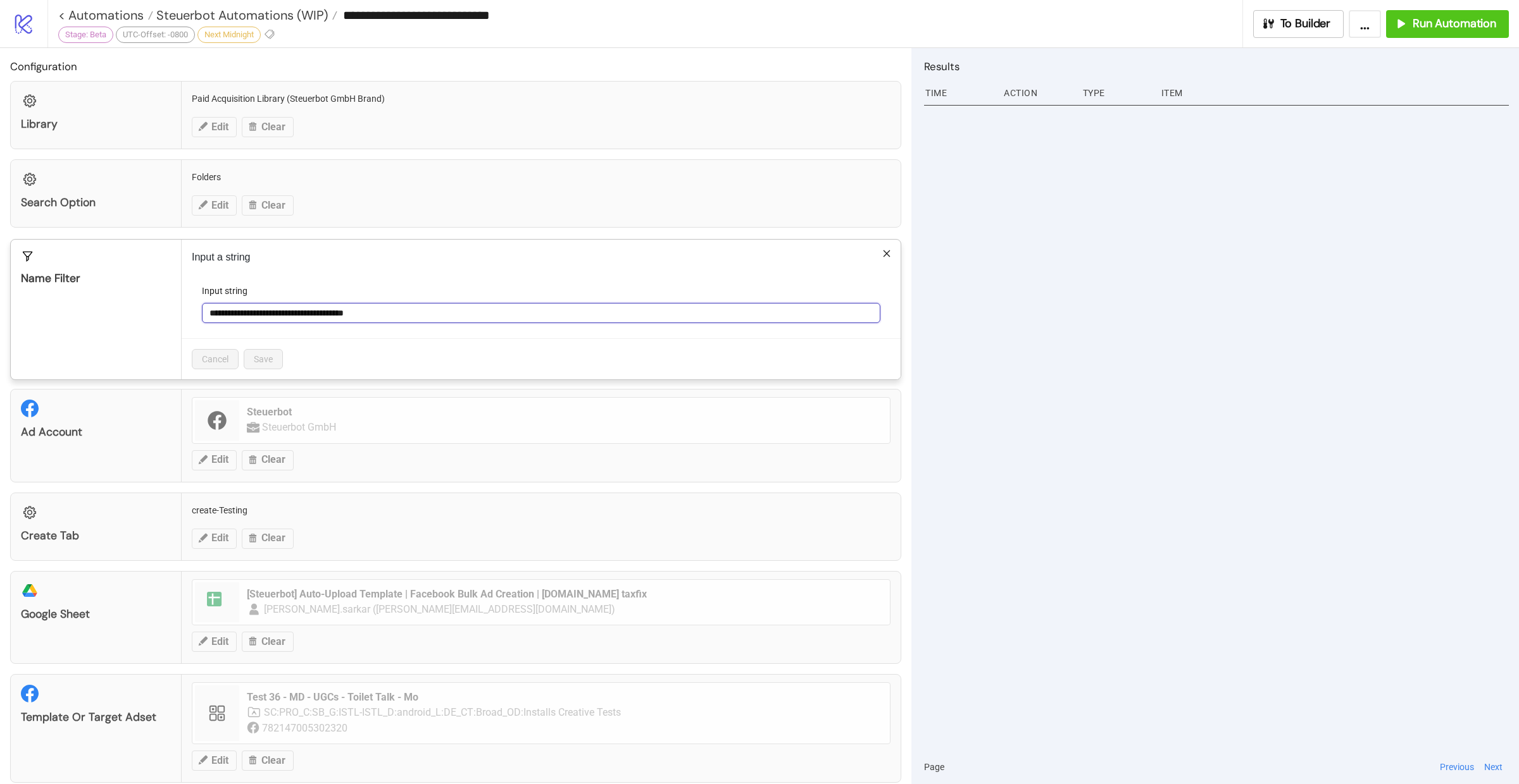
drag, startPoint x: 308, startPoint y: 308, endPoint x: 471, endPoint y: 306, distance: 163.0
click at [471, 306] on input "**********" at bounding box center [541, 312] width 678 height 20
type input "**********"
click at [263, 354] on span "Save" at bounding box center [263, 359] width 19 height 10
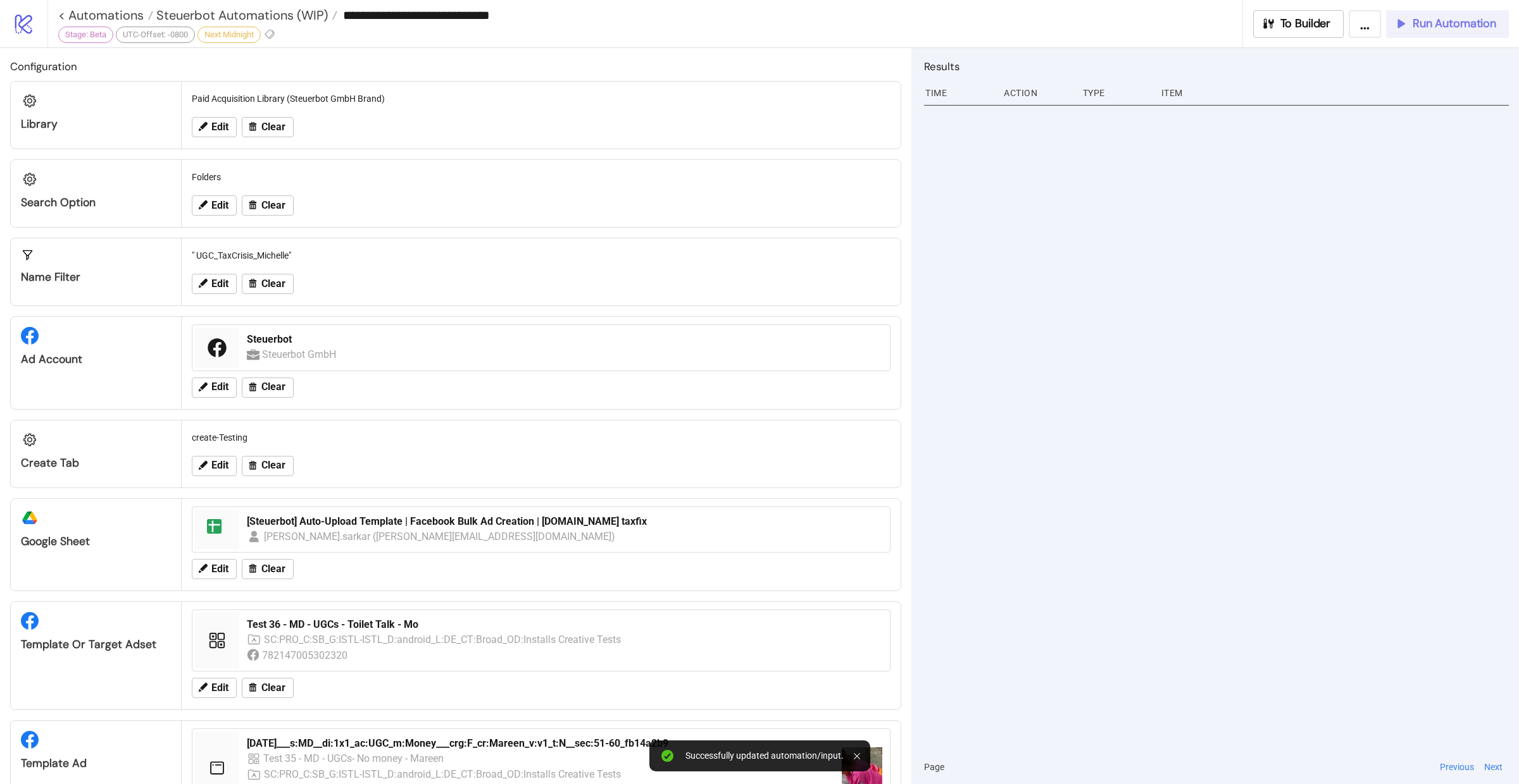
click at [1450, 24] on span "Run Automation" at bounding box center [1455, 23] width 84 height 14
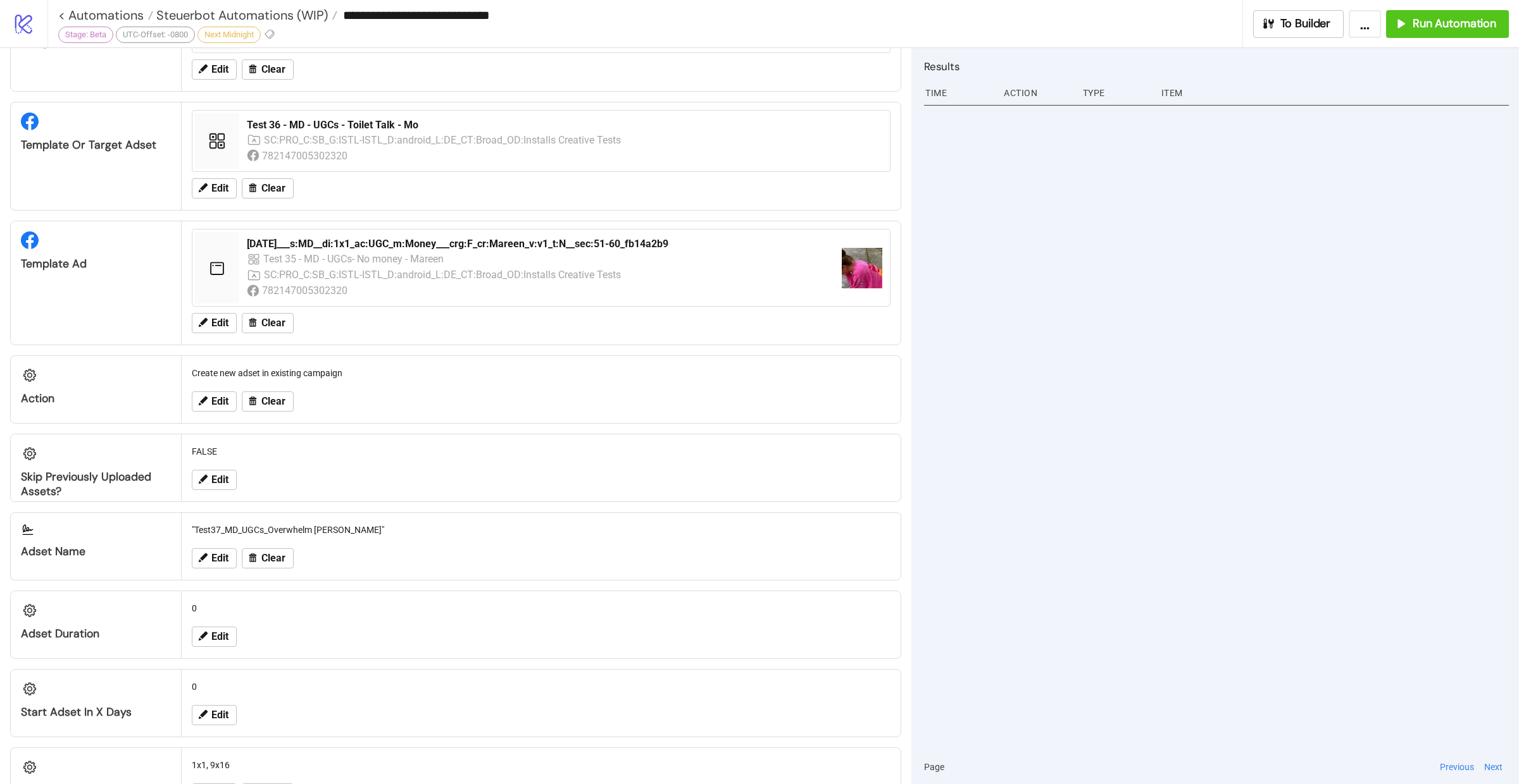
scroll to position [410, 0]
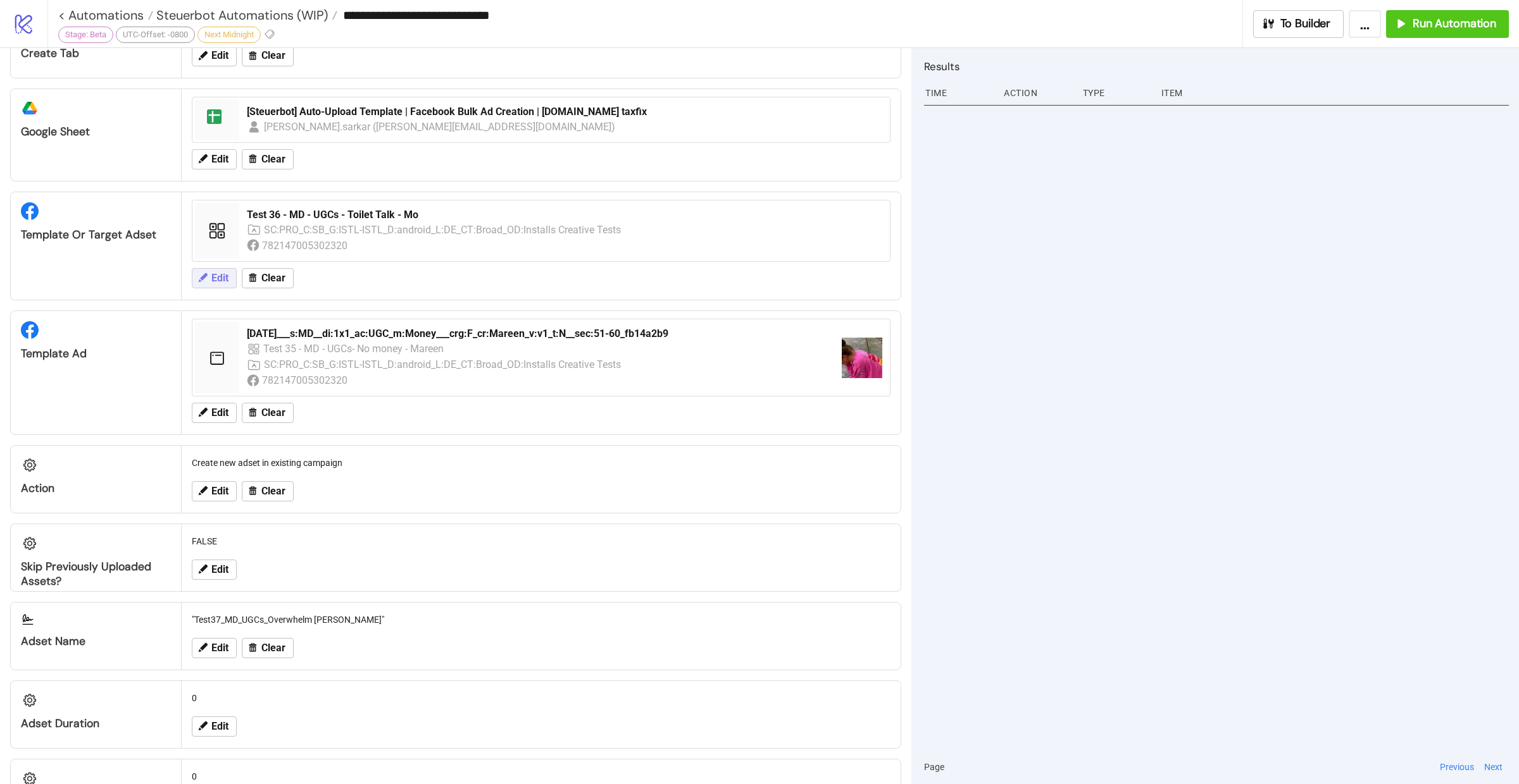
click at [226, 273] on span "Edit" at bounding box center [219, 279] width 17 height 11
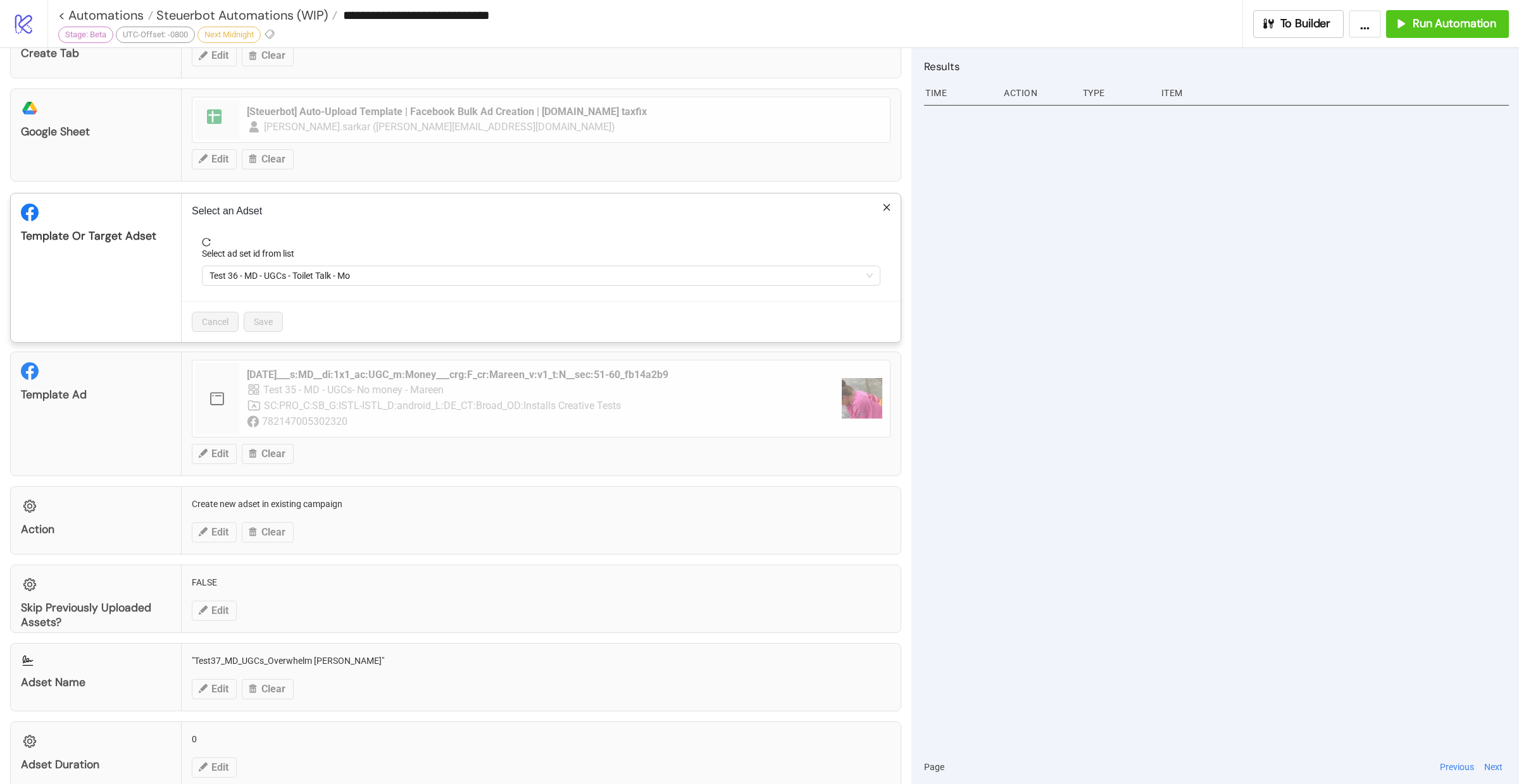
click at [882, 187] on div "**********" at bounding box center [760, 392] width 1519 height 784
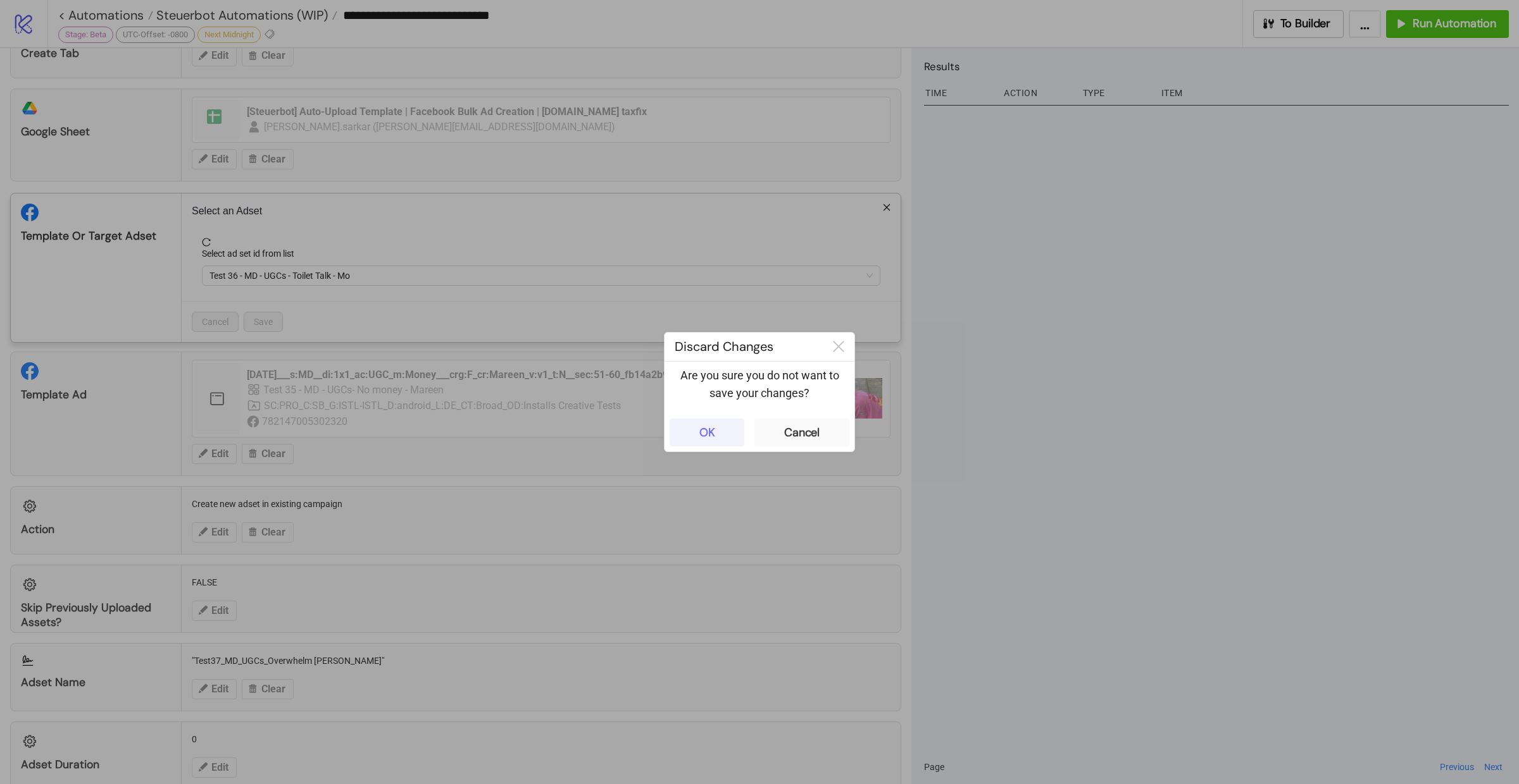
click at [713, 435] on div "OK" at bounding box center [707, 433] width 16 height 14
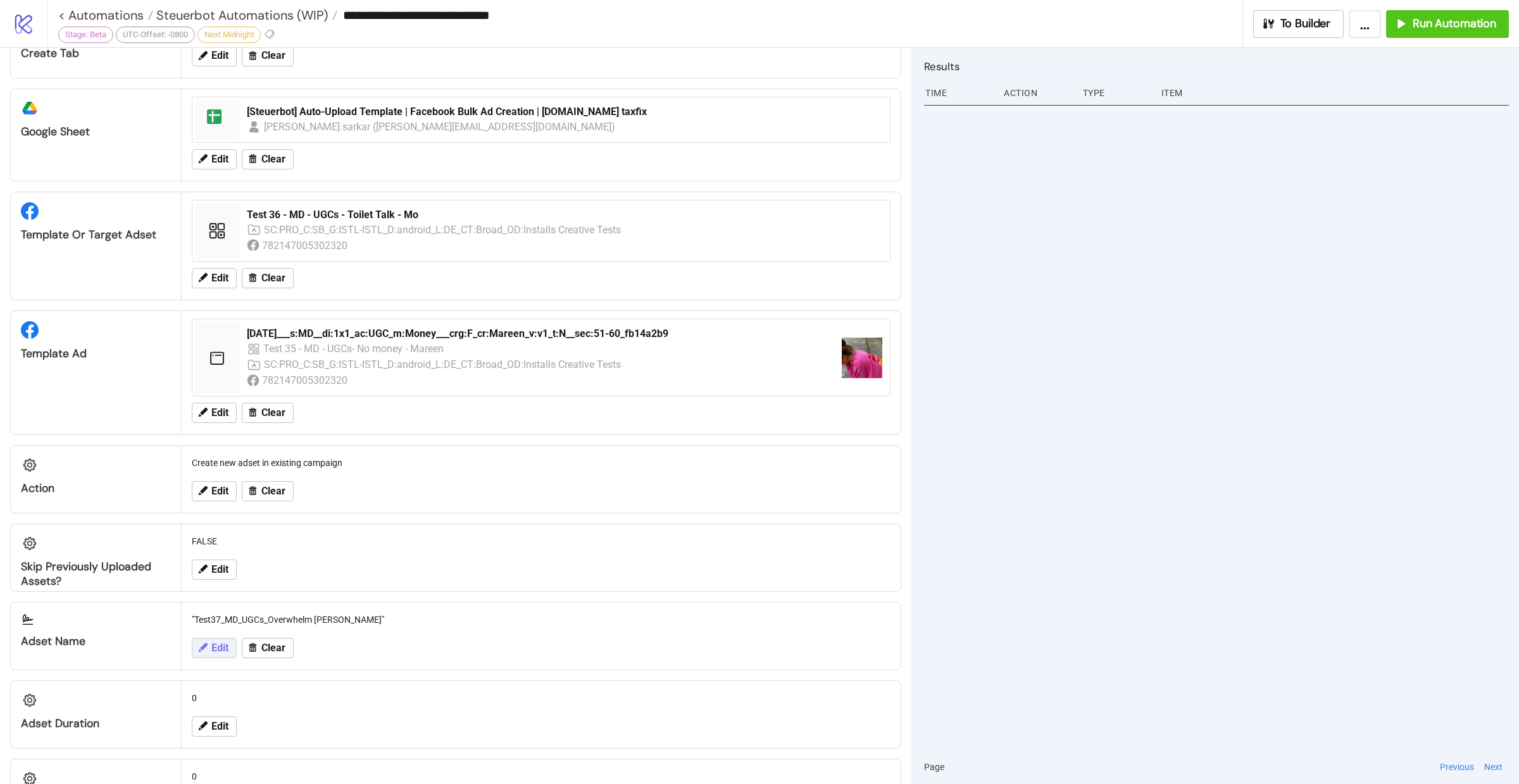
click at [211, 645] on span "Edit" at bounding box center [219, 648] width 17 height 11
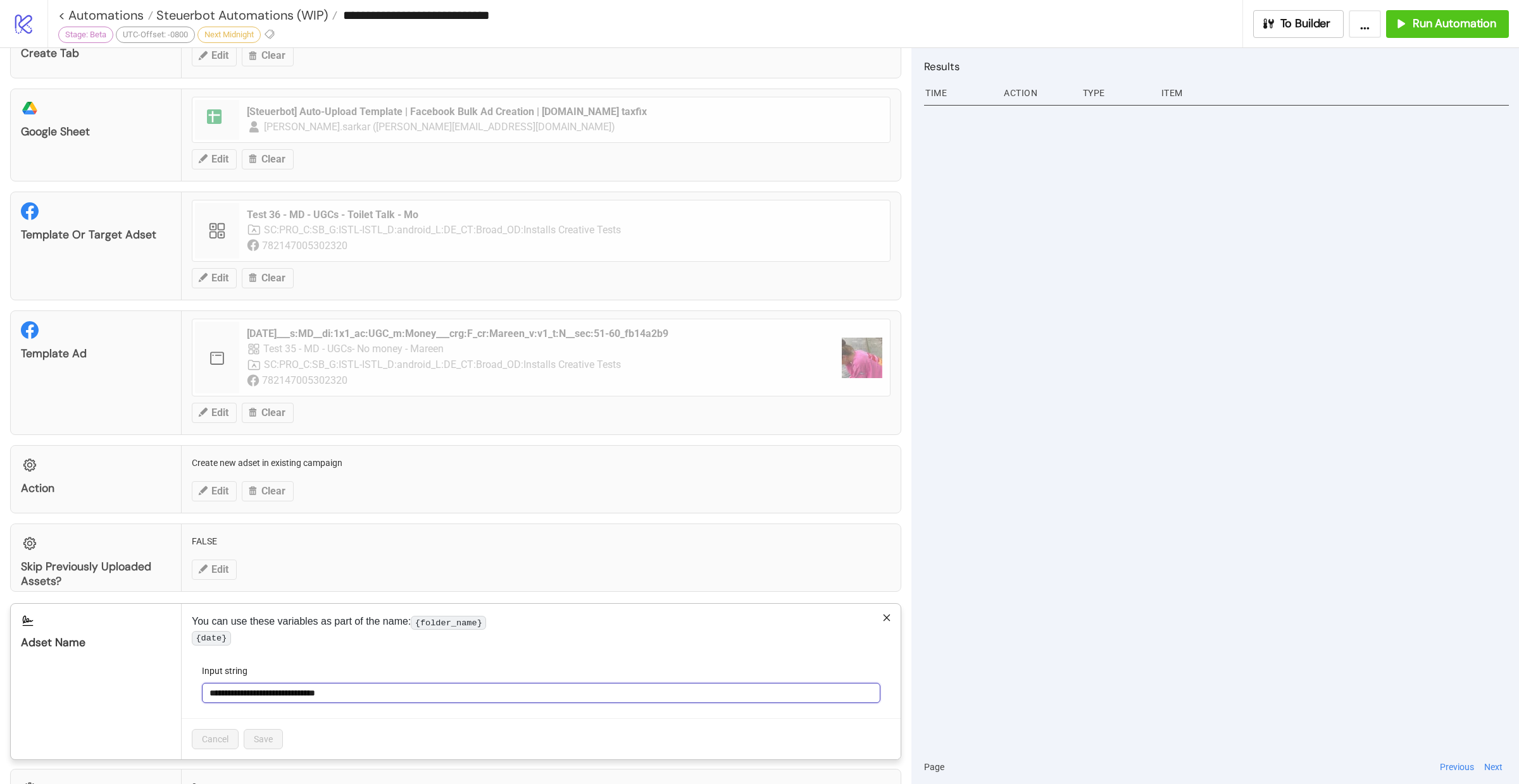
click at [381, 701] on input "**********" at bounding box center [541, 693] width 678 height 20
